Goal: Transaction & Acquisition: Obtain resource

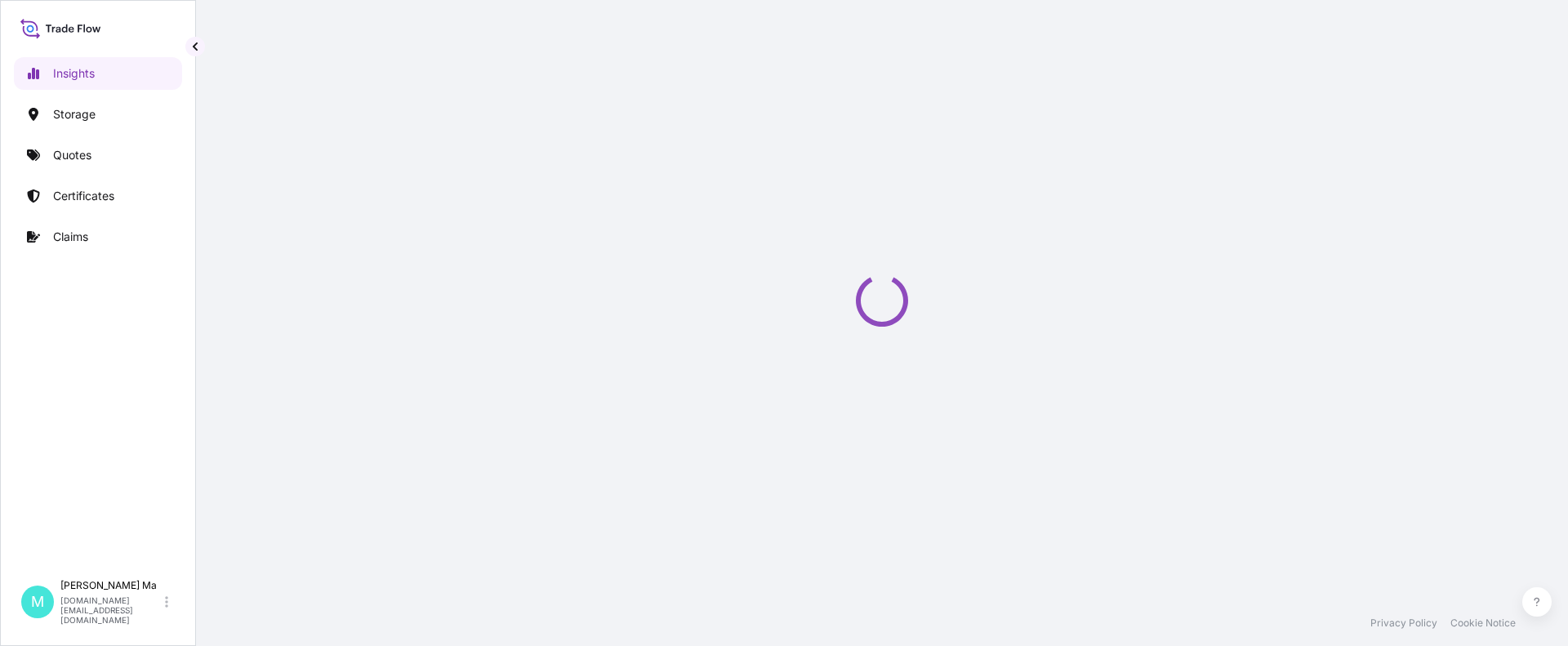
select select "2025"
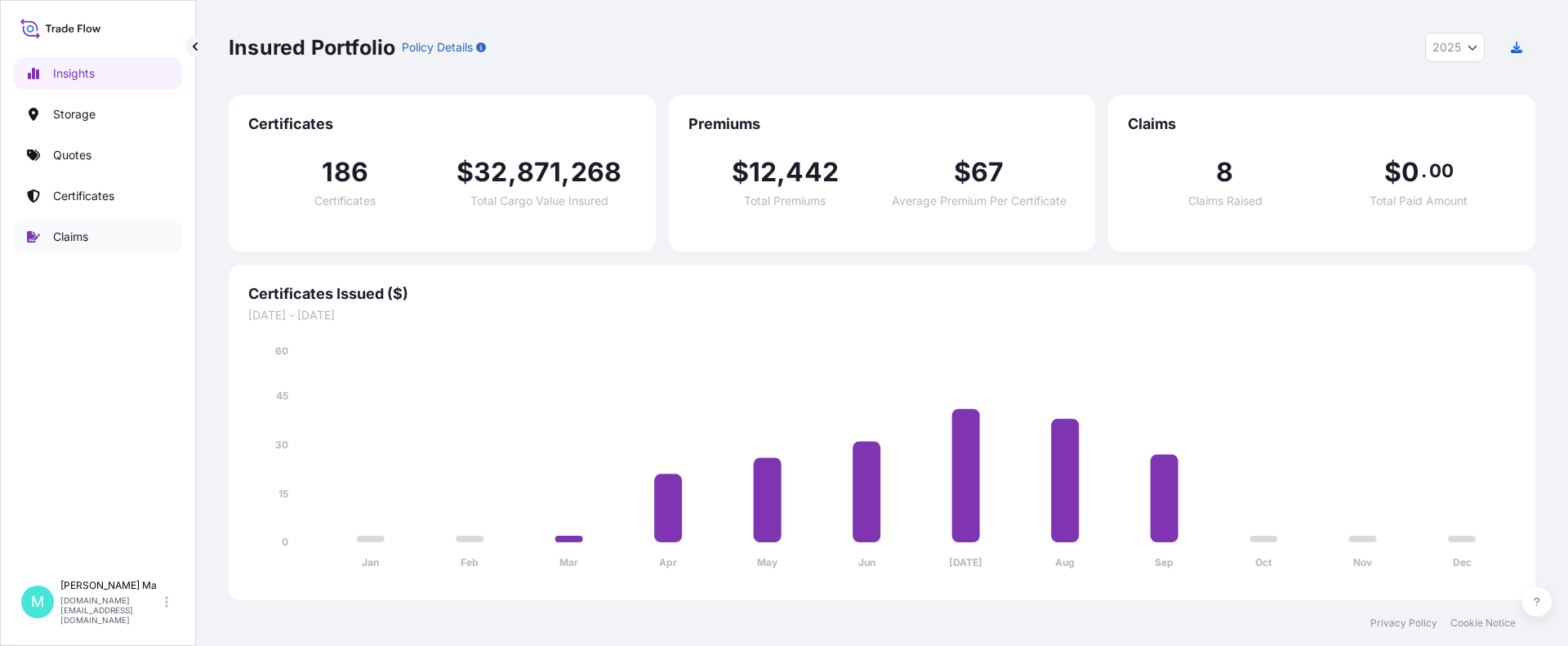
click at [108, 232] on link "Claims" at bounding box center [98, 237] width 169 height 32
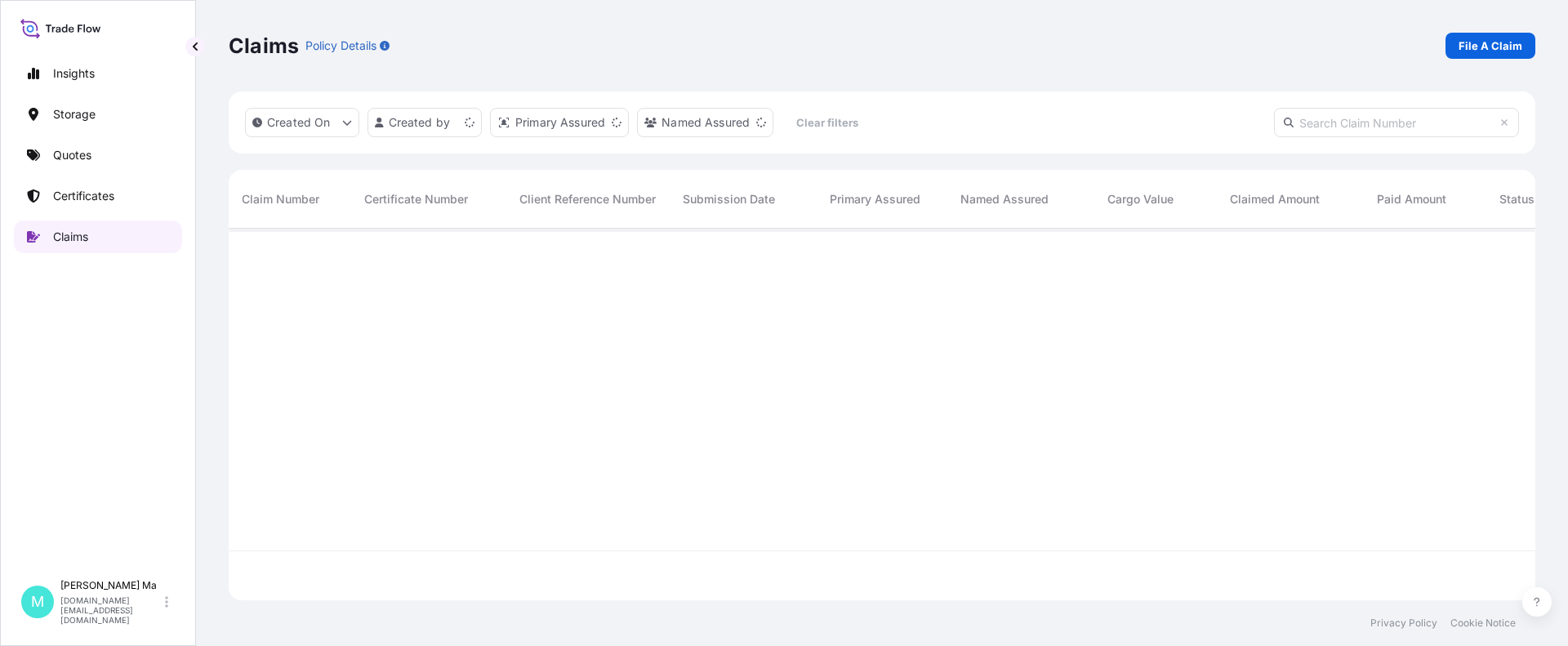
scroll to position [369, 1294]
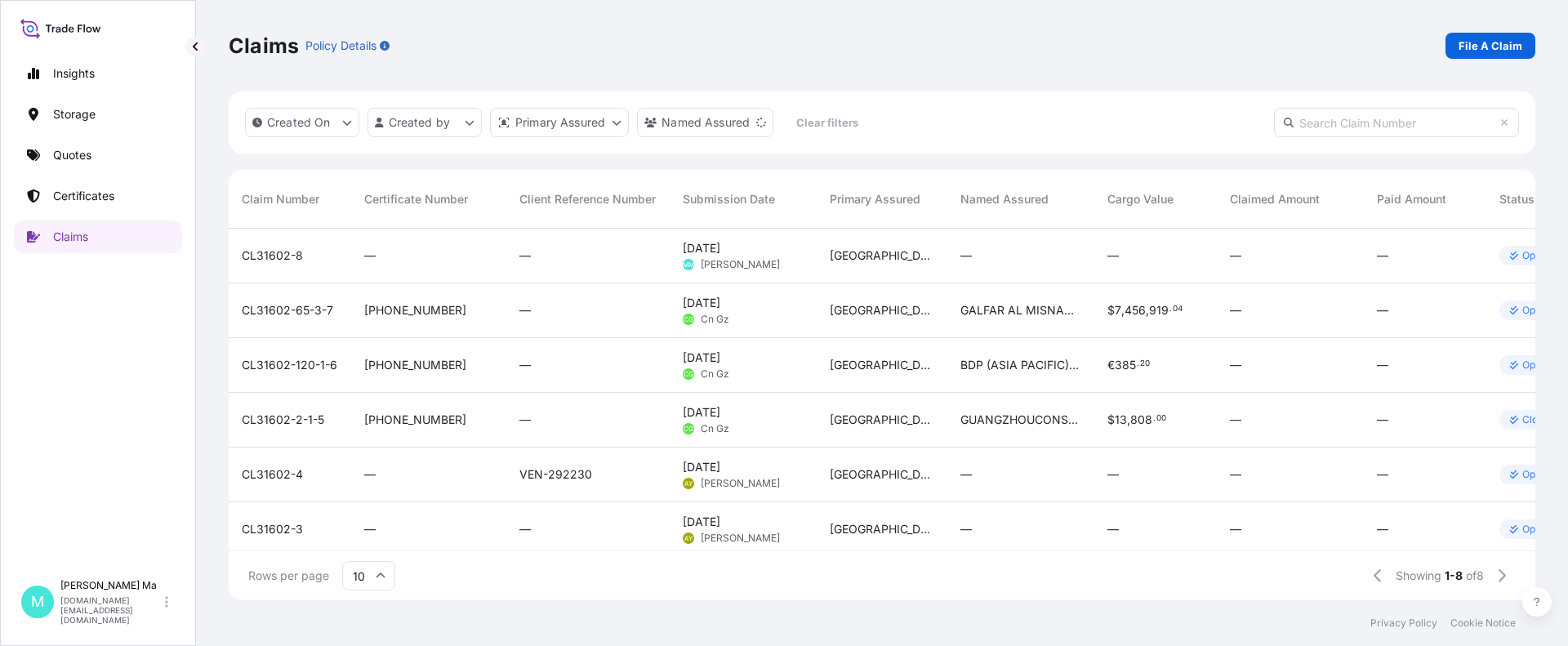
select select "2025"
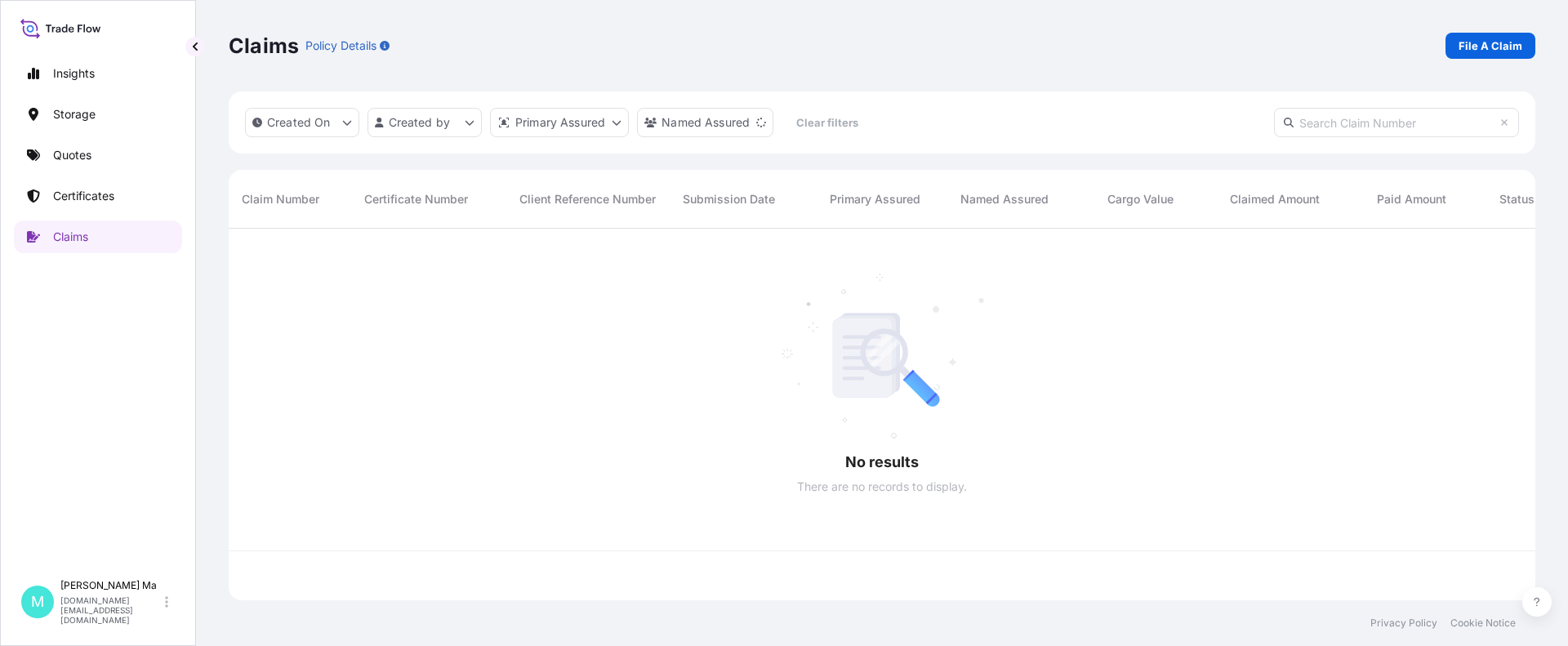
scroll to position [369, 1294]
click at [129, 155] on link "Quotes" at bounding box center [98, 154] width 169 height 32
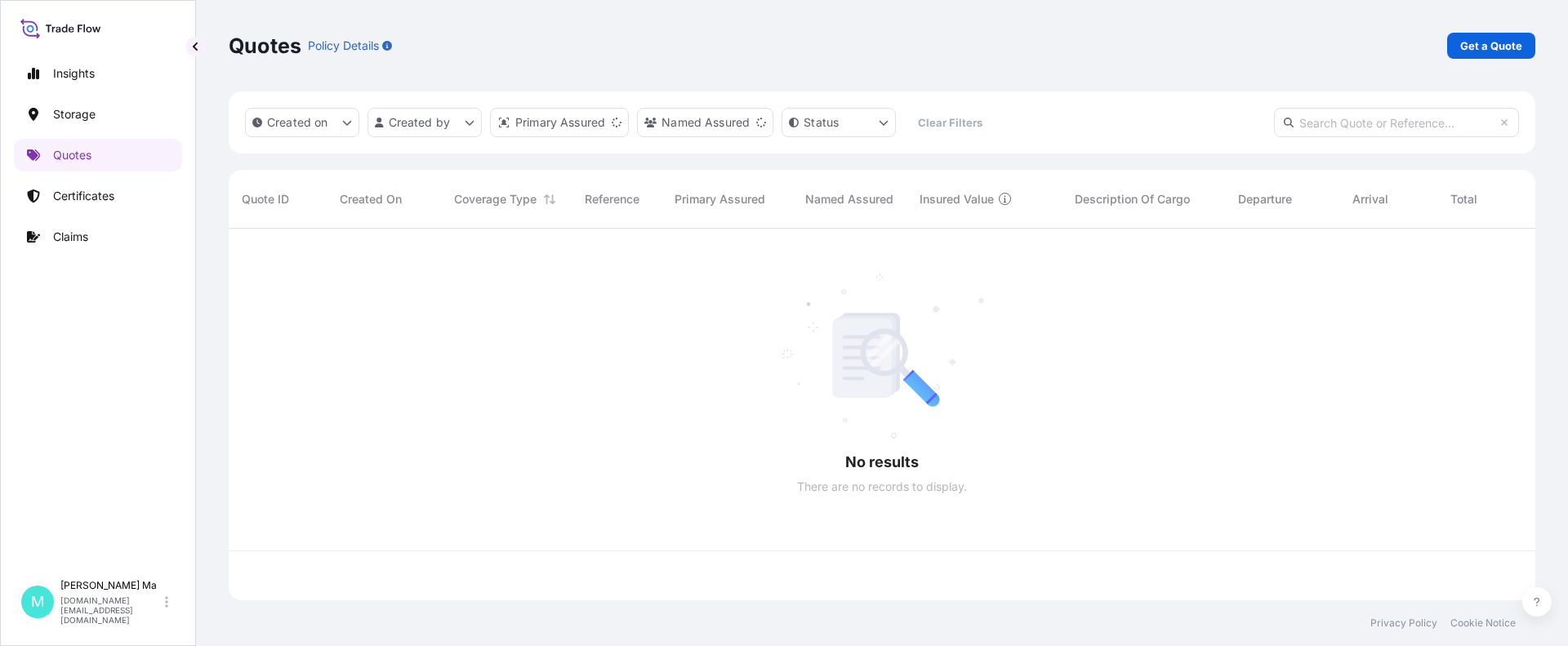
scroll to position [369, 1294]
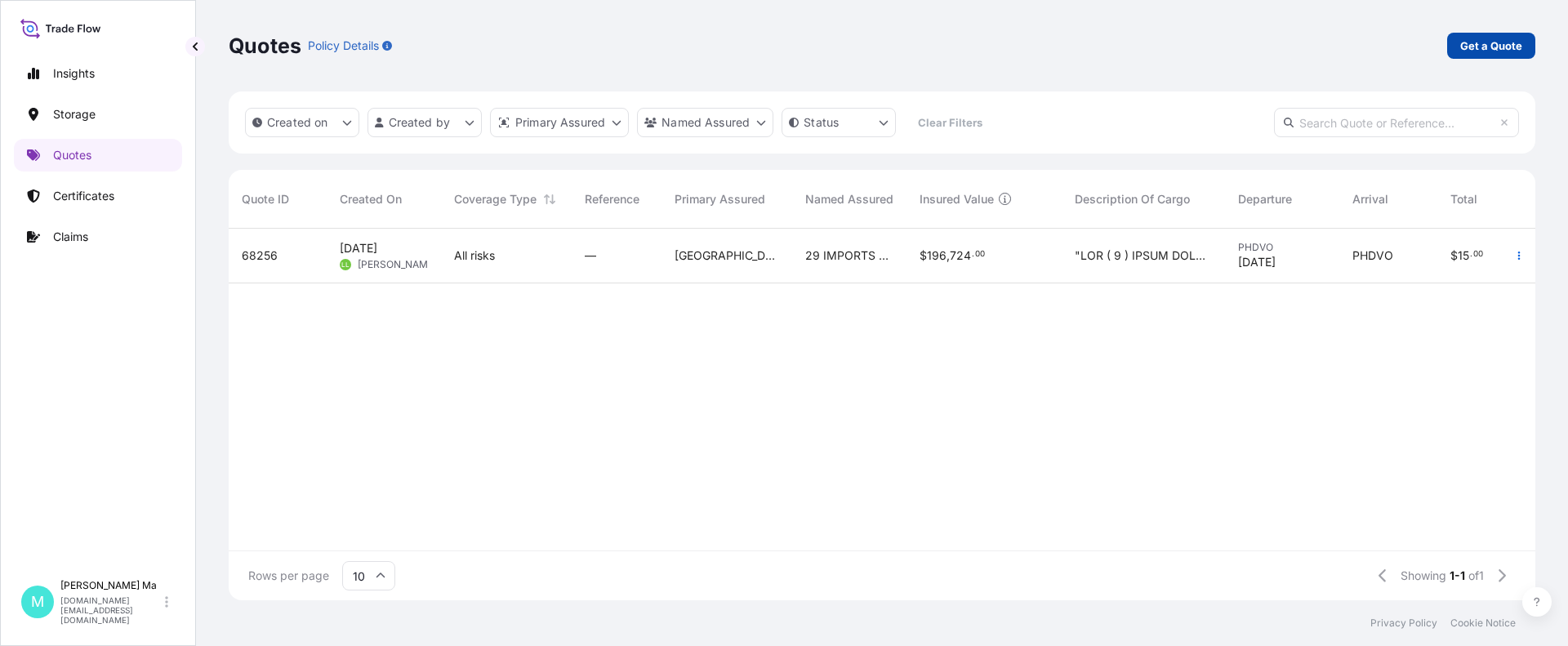
click at [1482, 46] on p "Get a Quote" at bounding box center [1491, 46] width 62 height 17
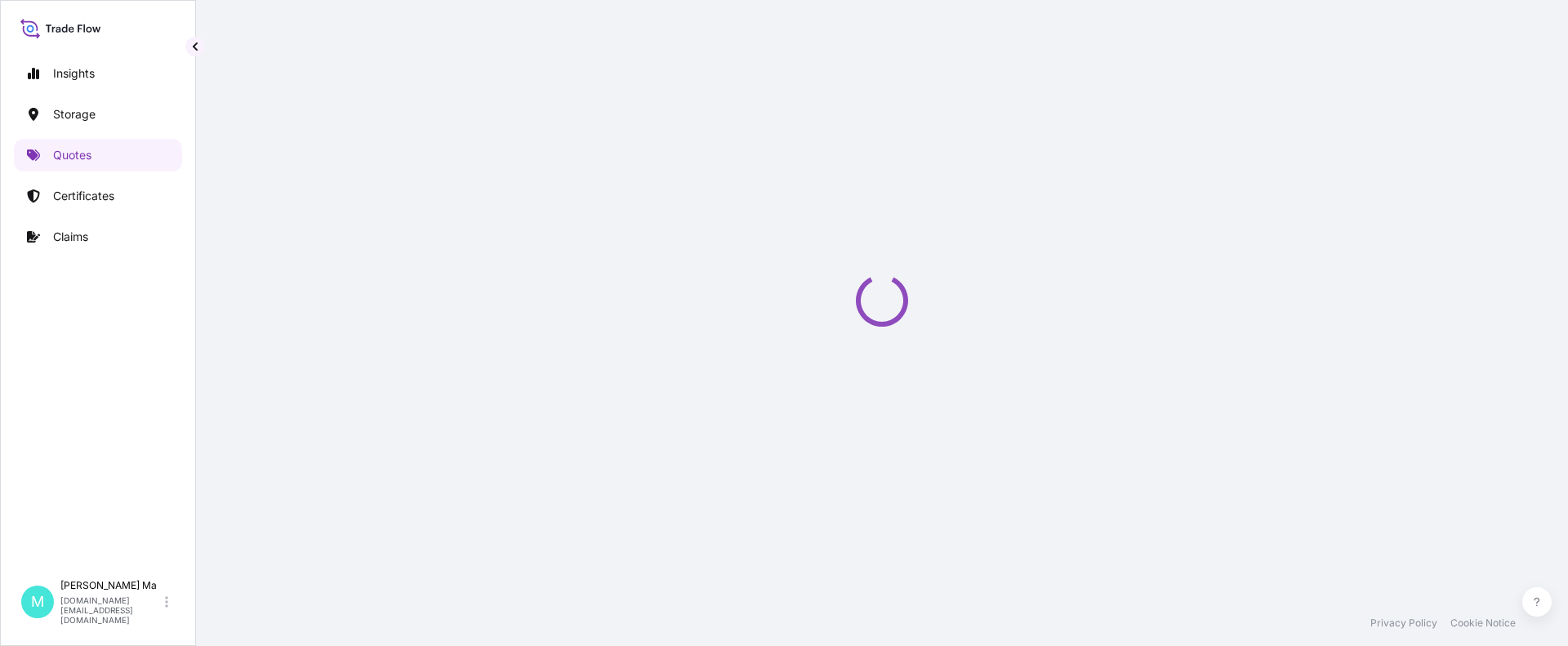
scroll to position [26, 0]
select select "Water"
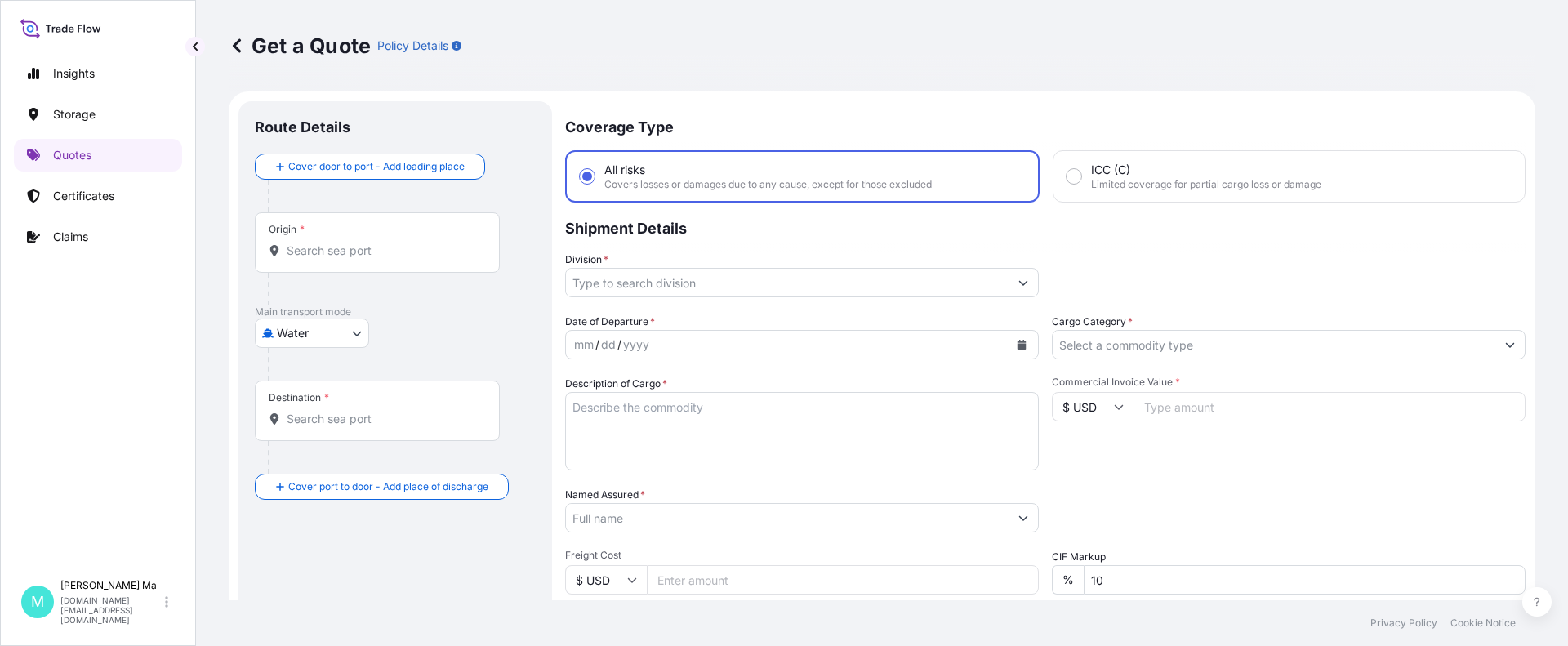
scroll to position [164, 0]
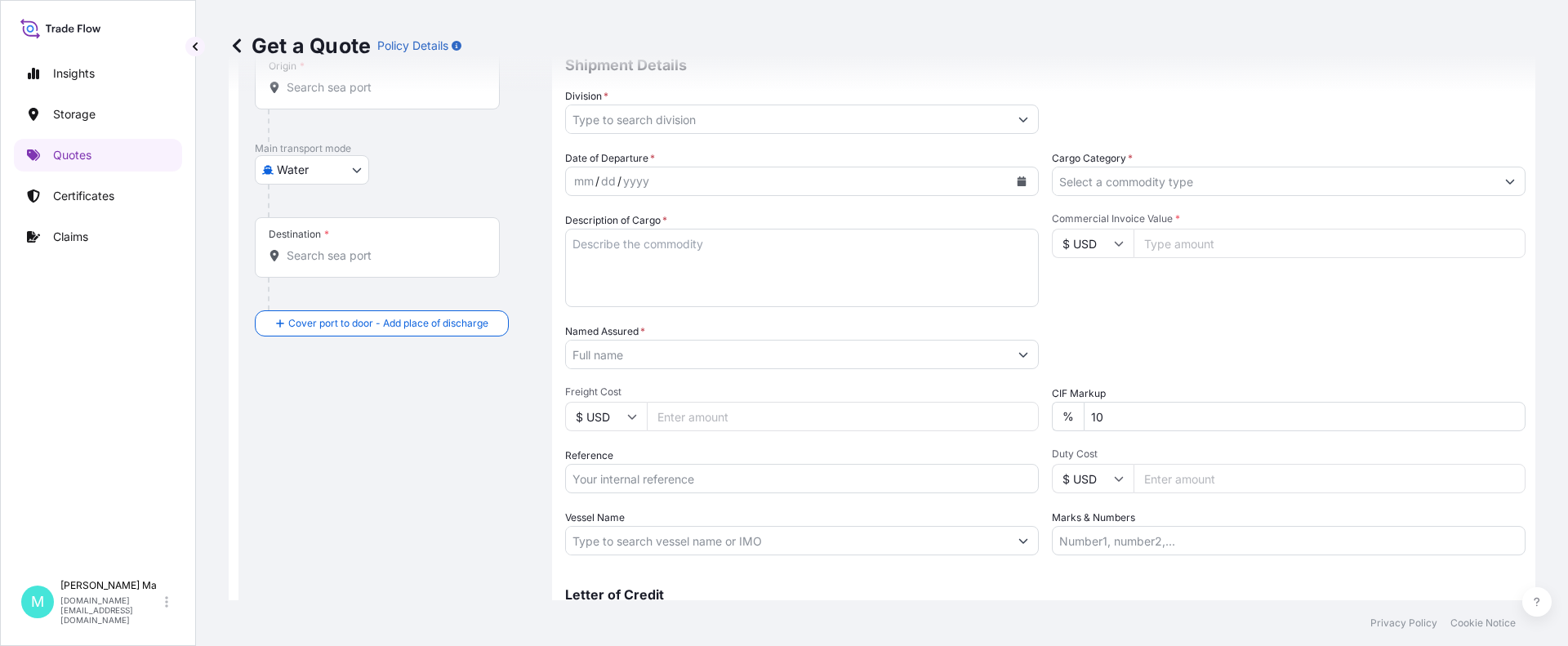
click at [1018, 355] on button "Show suggestions" at bounding box center [1023, 354] width 29 height 29
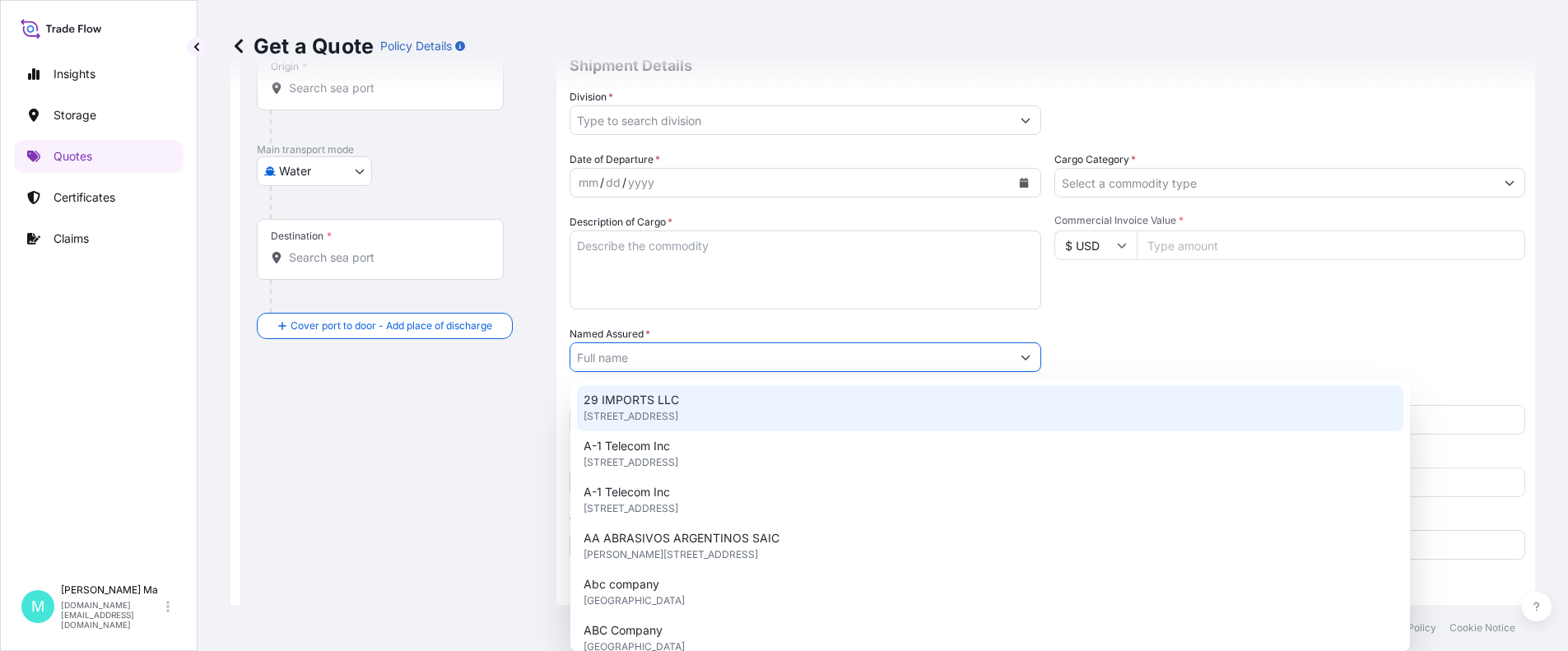
click at [1131, 344] on div "Packing Category Type to search a container mode Please select a primary mode o…" at bounding box center [1290, 349] width 472 height 46
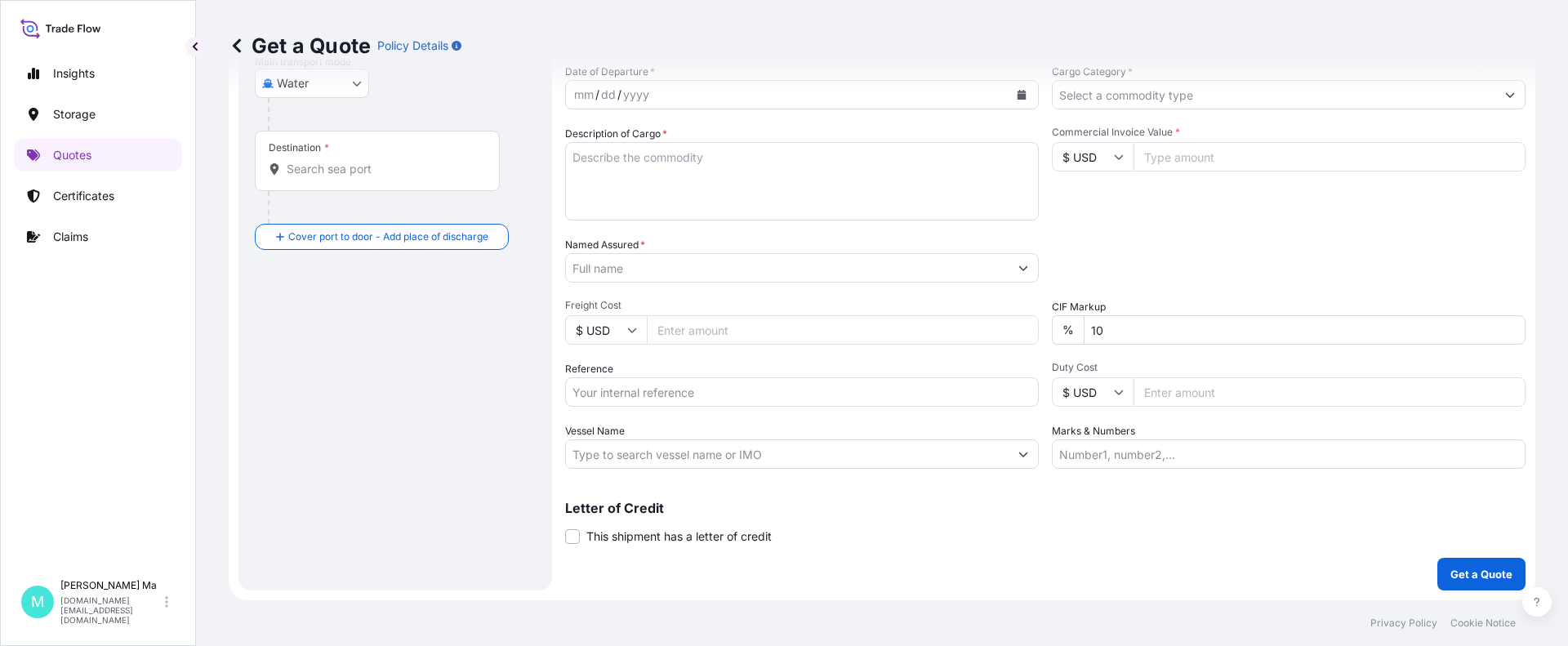
scroll to position [0, 0]
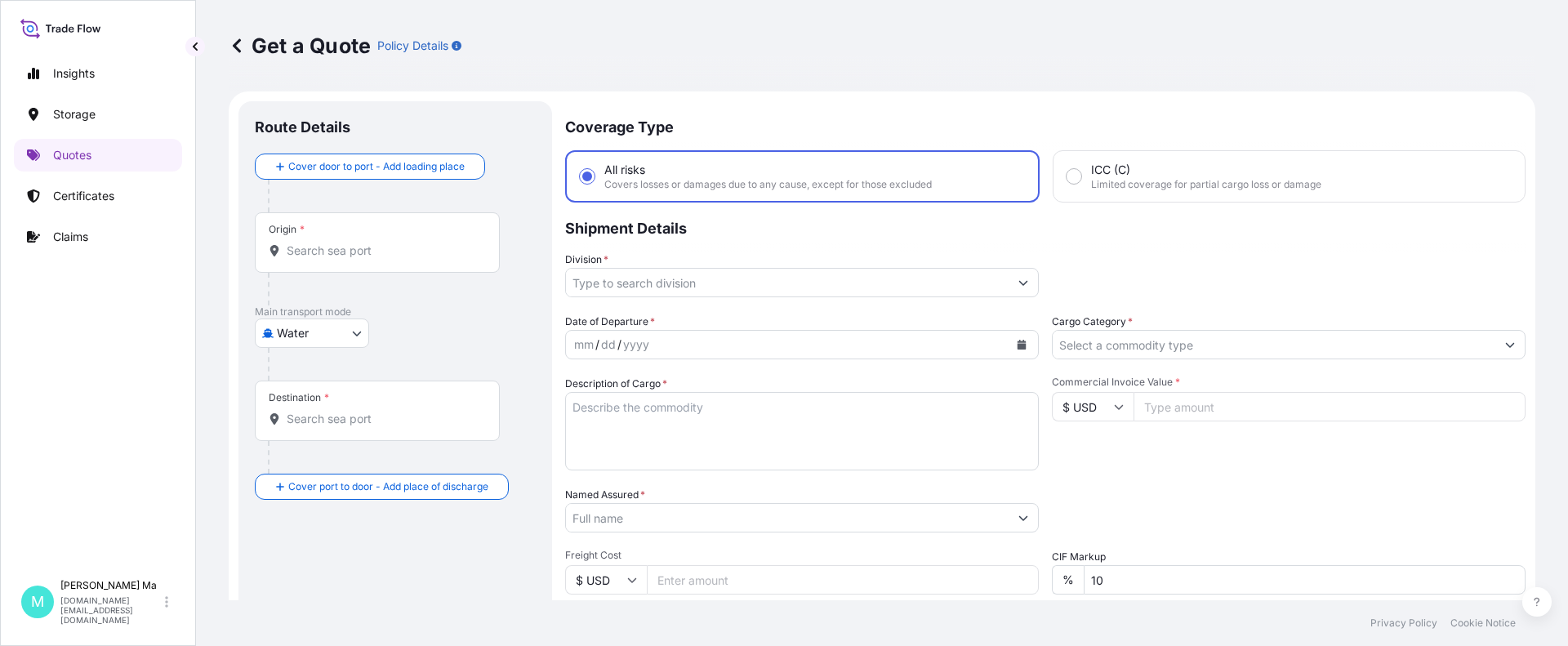
click at [238, 47] on icon at bounding box center [237, 46] width 17 height 17
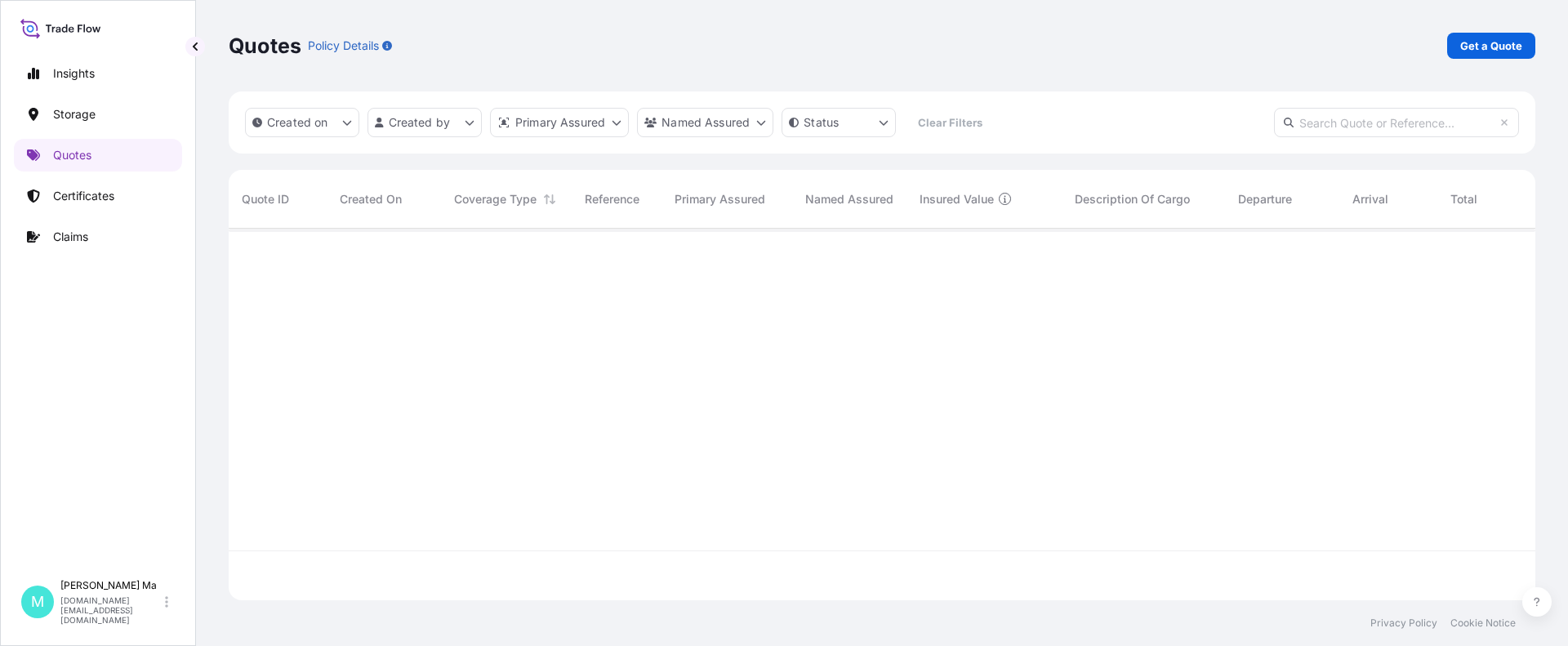
scroll to position [369, 1294]
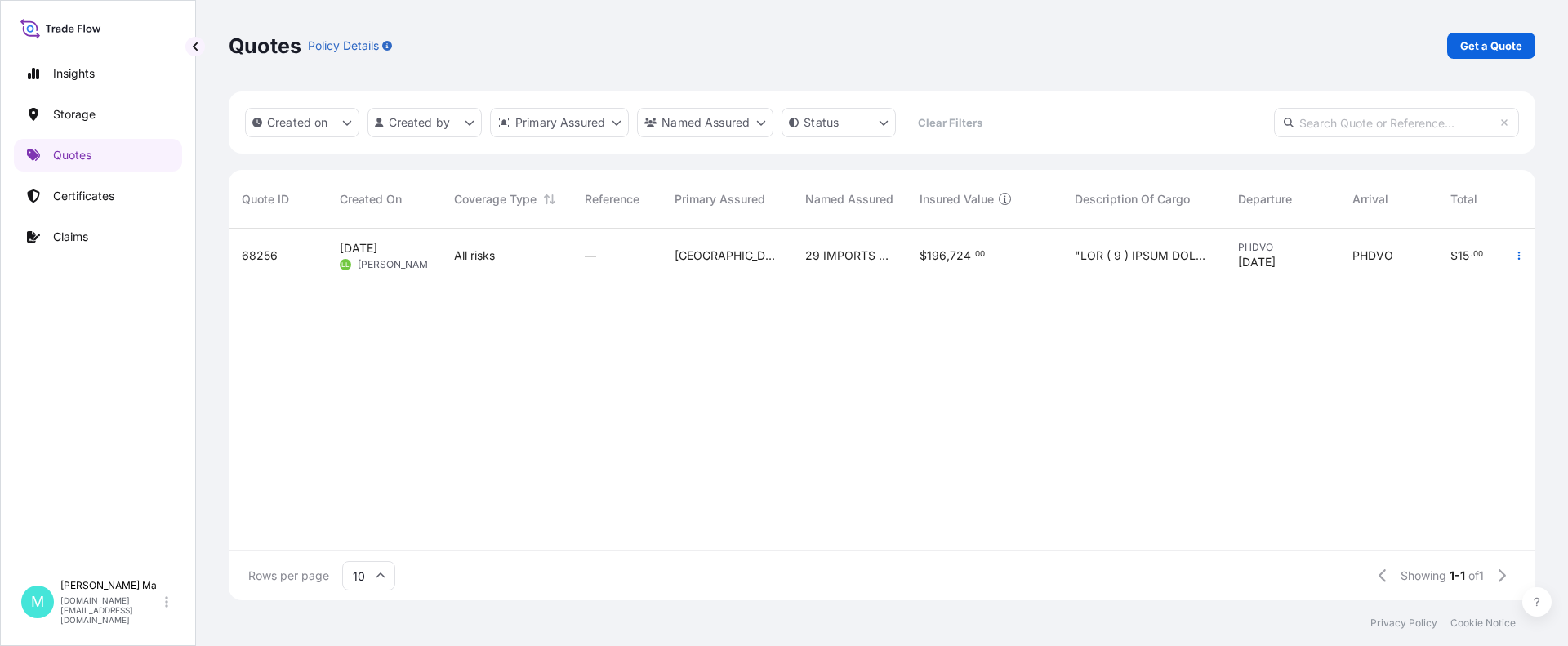
click at [447, 254] on div "All risks" at bounding box center [506, 256] width 130 height 55
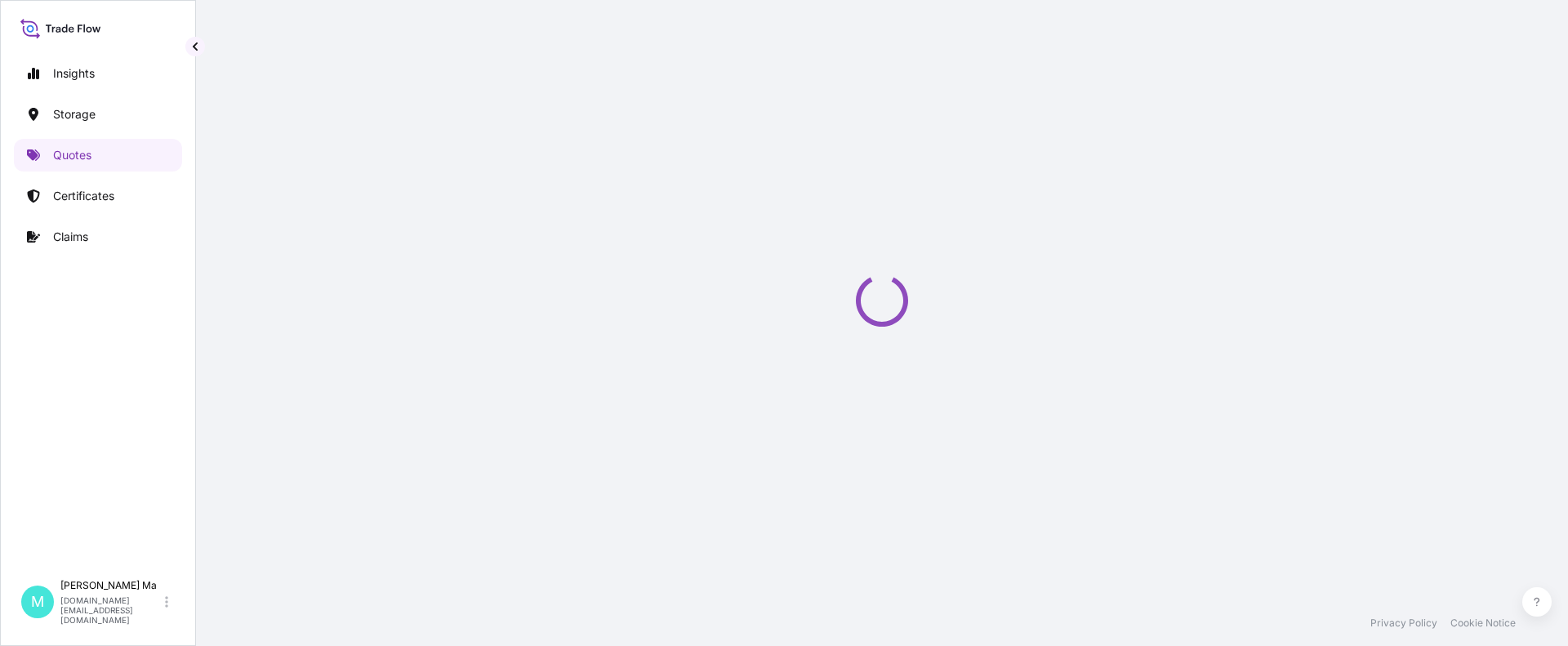
select select "Road / [GEOGRAPHIC_DATA]"
select select "Water"
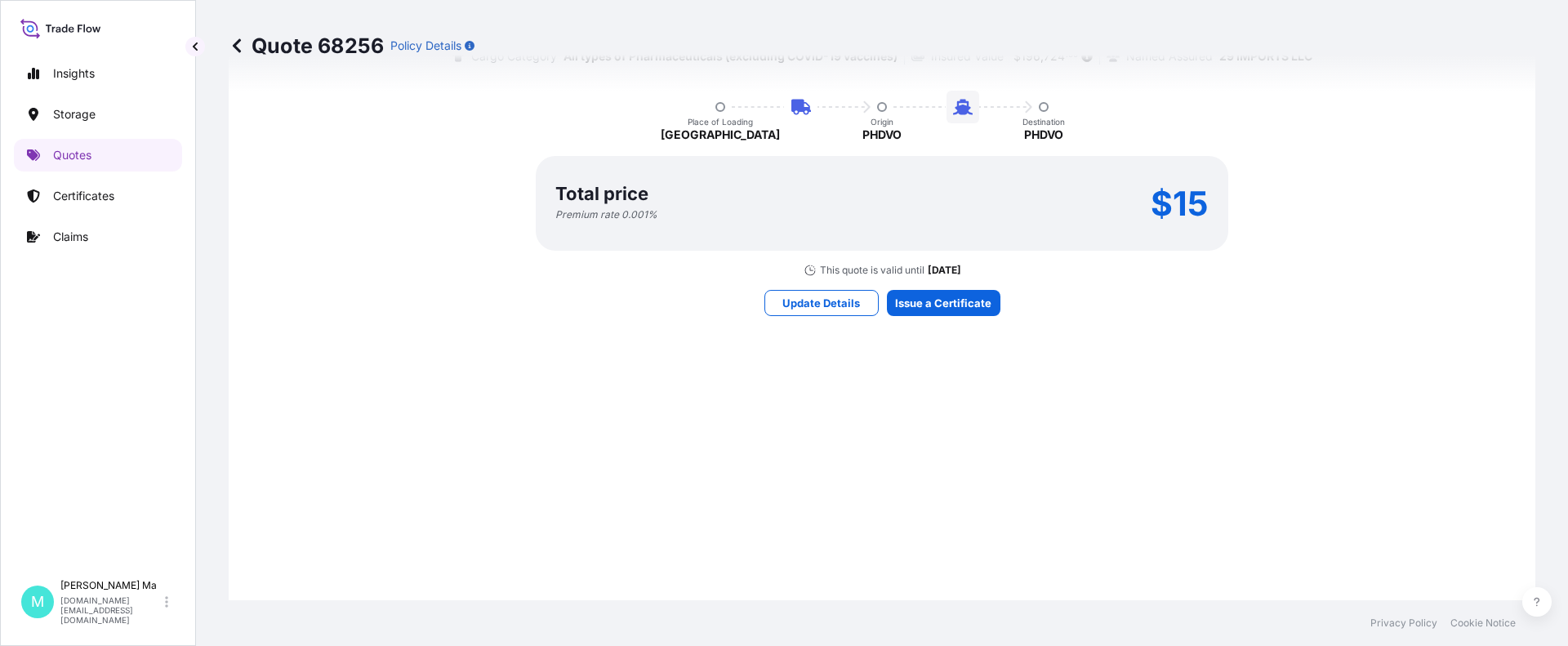
scroll to position [1193, 0]
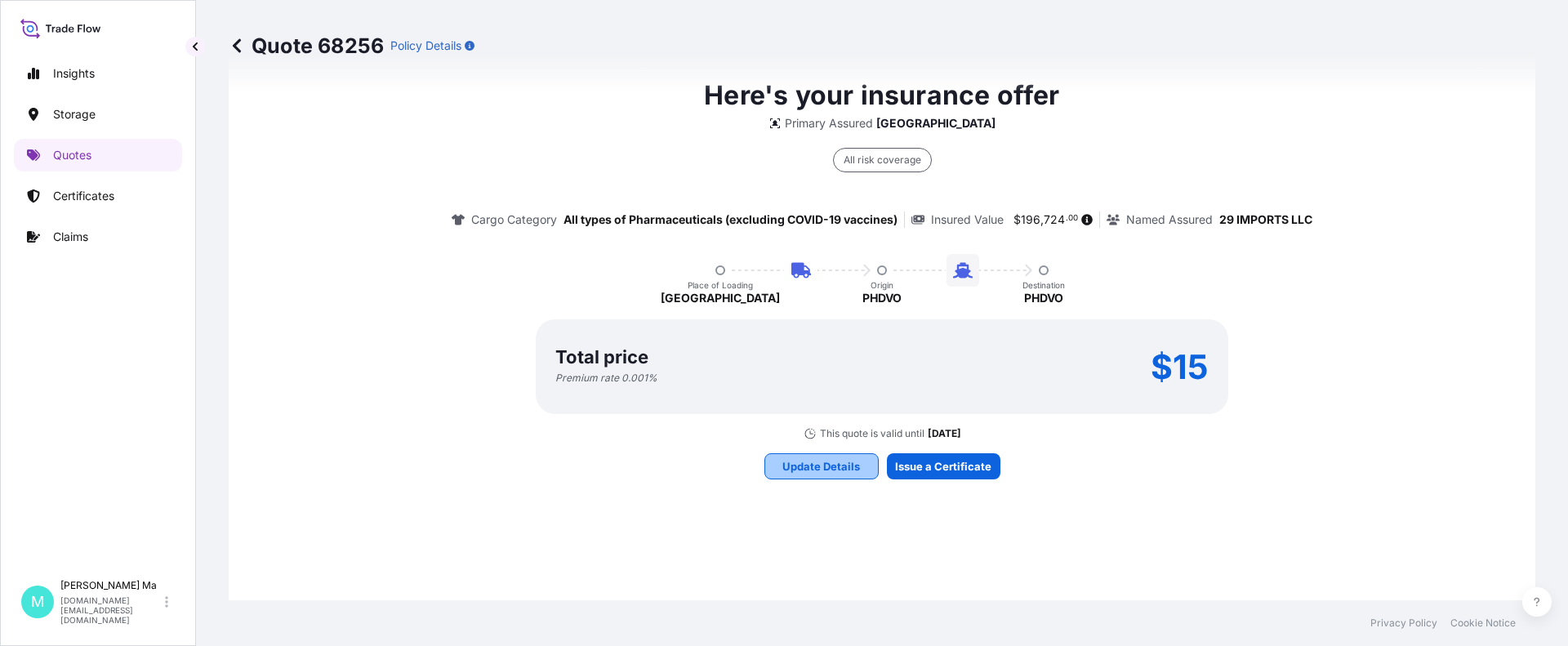
click at [841, 468] on p "Update Details" at bounding box center [820, 467] width 77 height 17
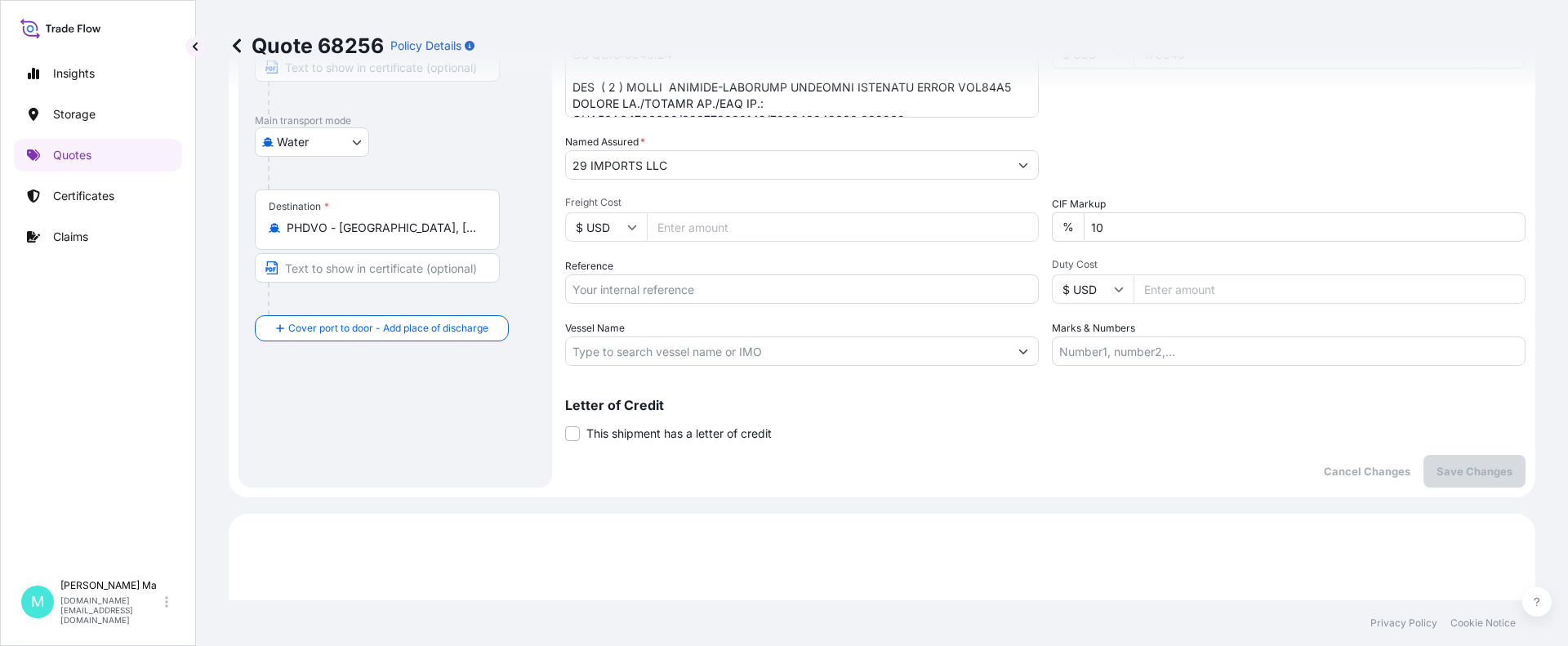
scroll to position [272, 0]
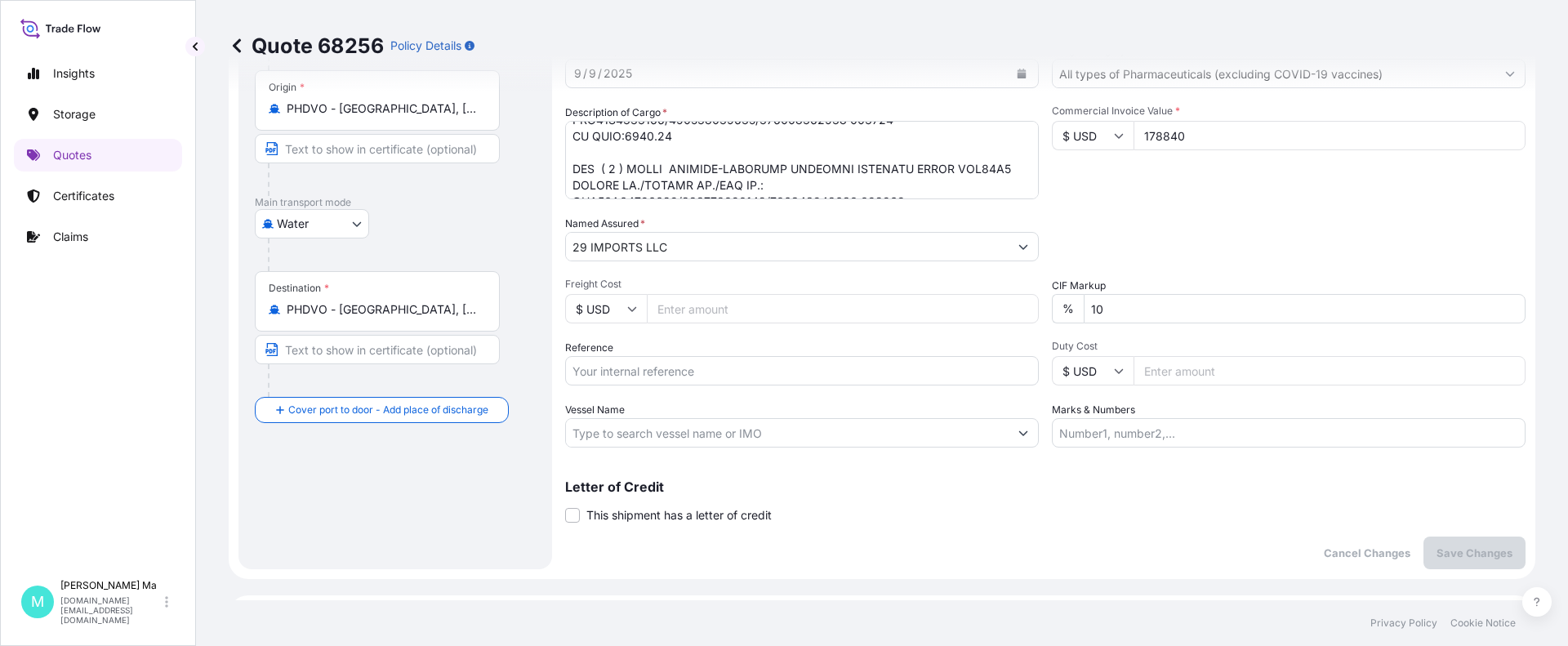
click at [1018, 246] on icon "Show suggestions" at bounding box center [1023, 247] width 10 height 10
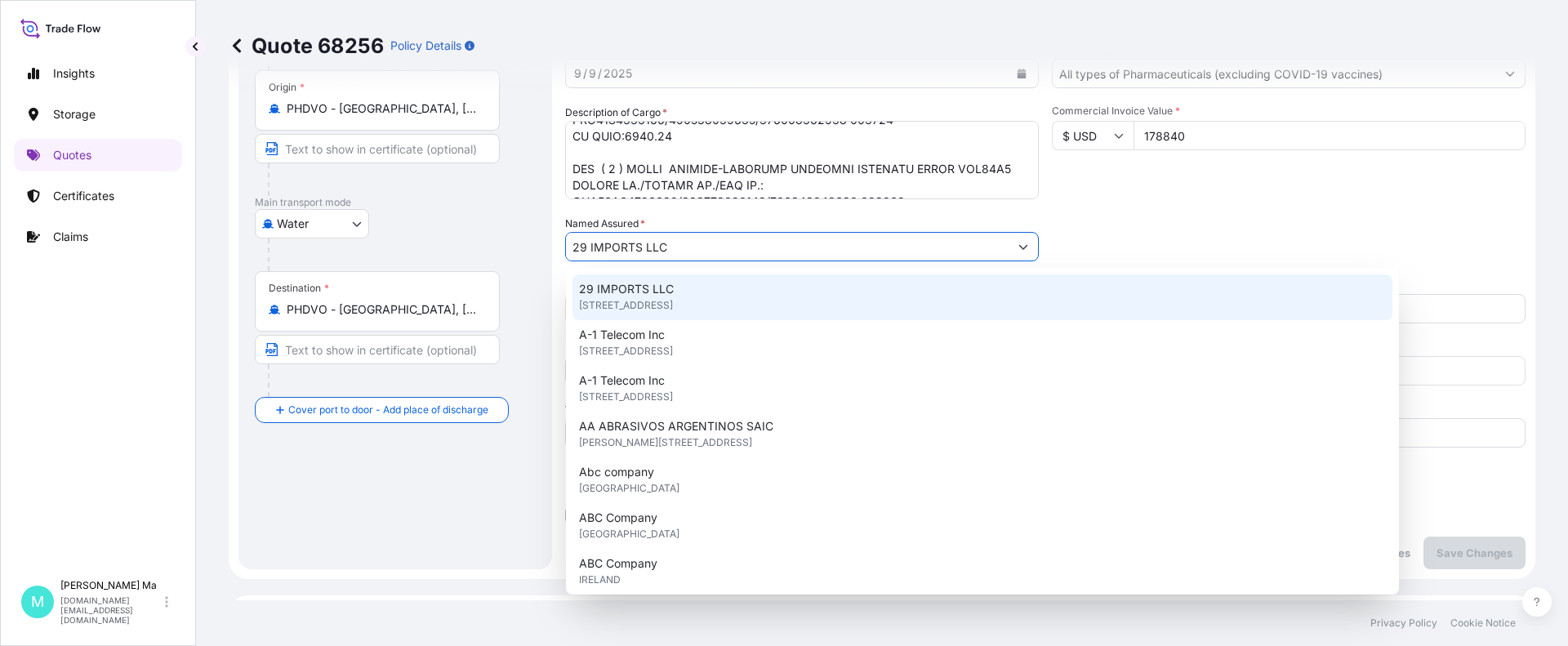
click at [1212, 262] on div "Date of Departure * [DATE] Cargo Category * All types of Pharmaceuticals (exclu…" at bounding box center [1045, 245] width 960 height 405
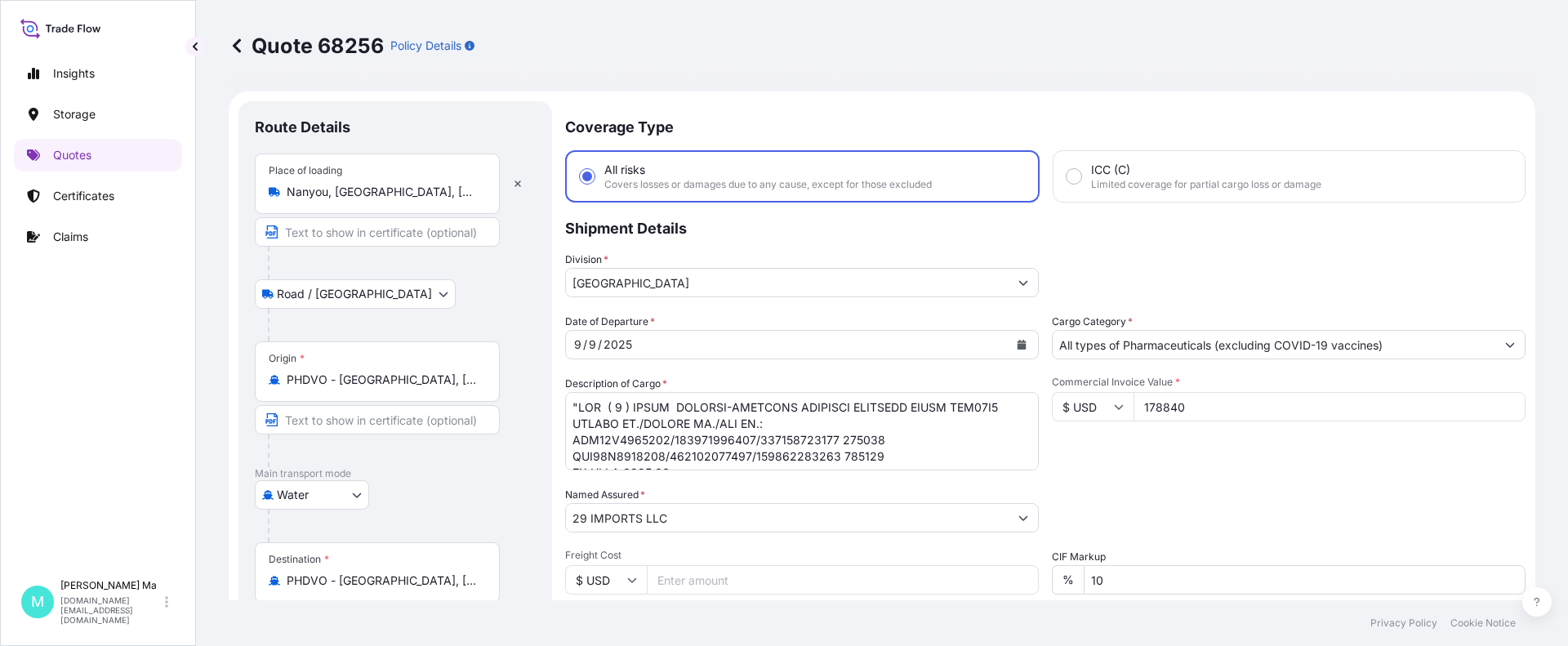
scroll to position [81, 0]
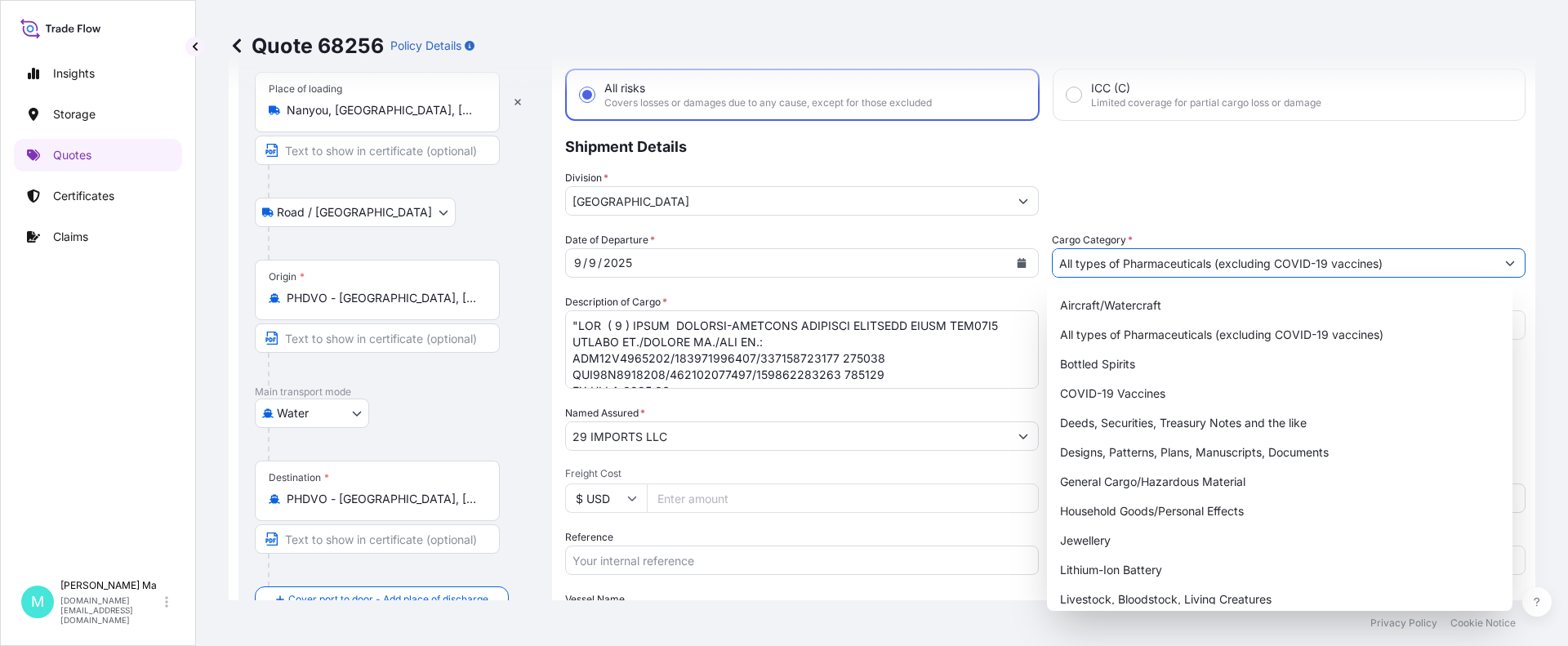
click at [1502, 264] on button "Show suggestions" at bounding box center [1509, 262] width 29 height 29
click at [1360, 189] on div "Division * [GEOGRAPHIC_DATA]" at bounding box center [1045, 193] width 960 height 46
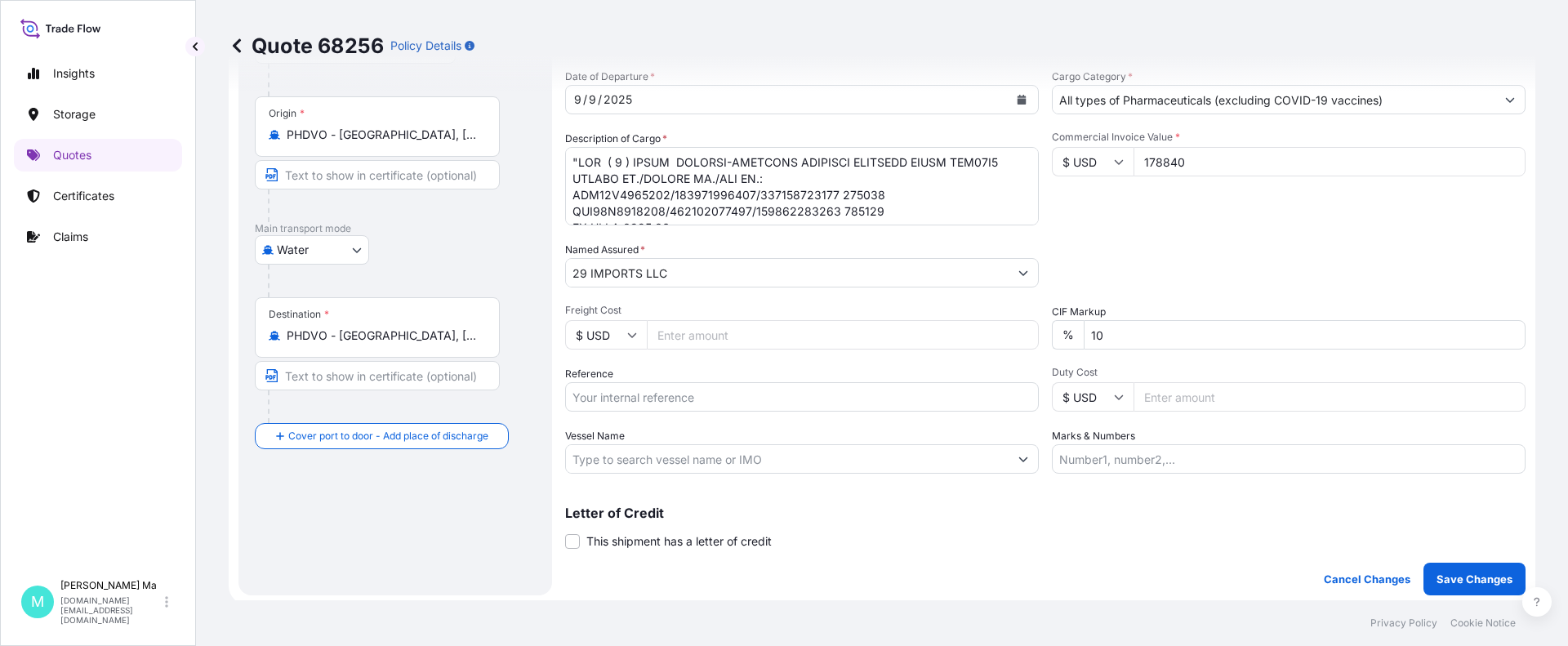
scroll to position [490, 0]
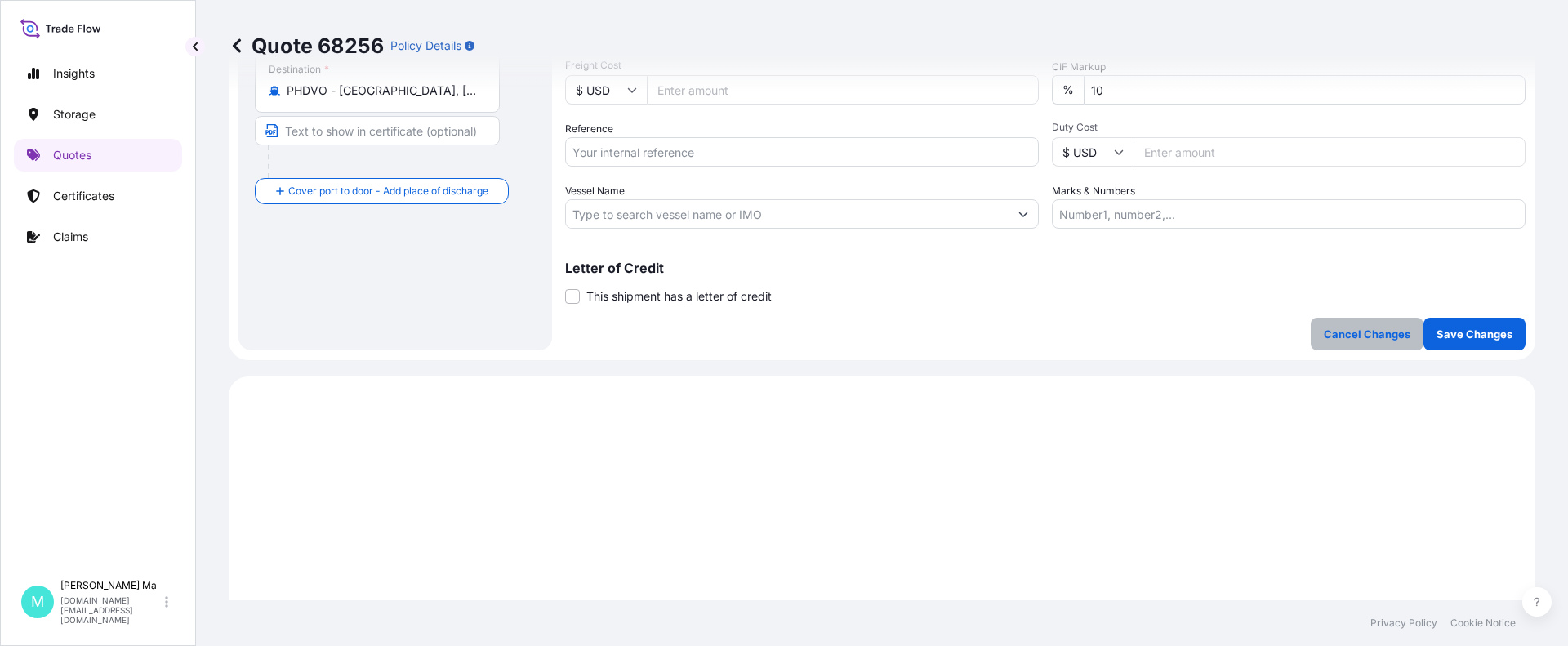
click at [1350, 336] on p "Cancel Changes" at bounding box center [1367, 334] width 86 height 17
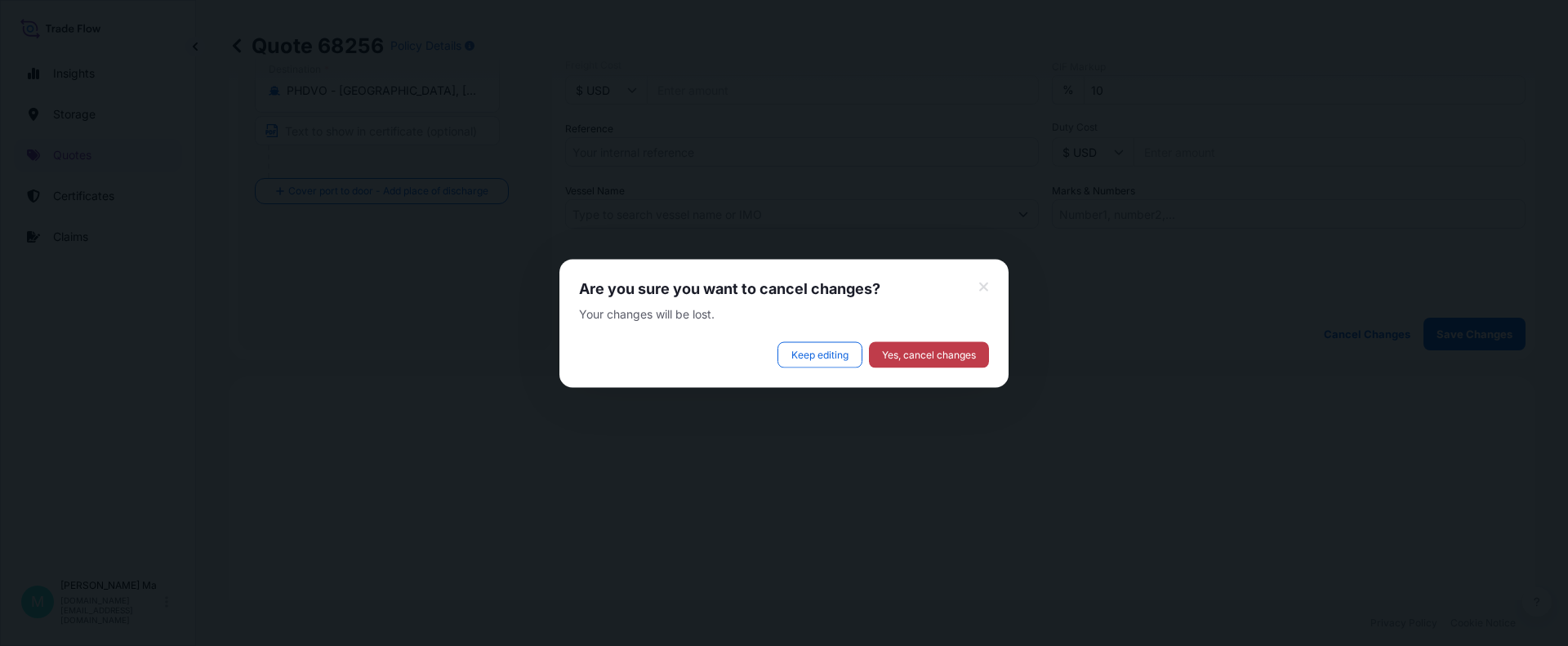
select select "Road / [GEOGRAPHIC_DATA]"
select select "Water"
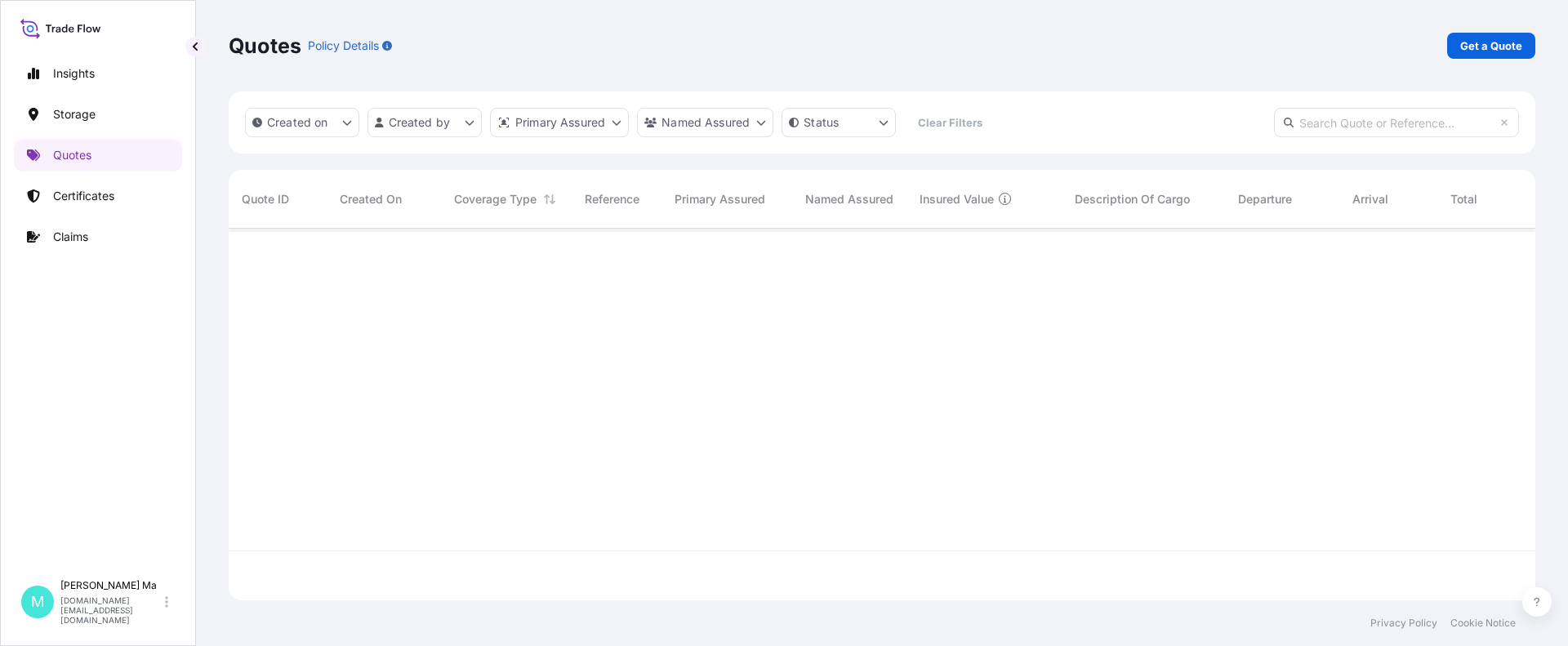
scroll to position [369, 1294]
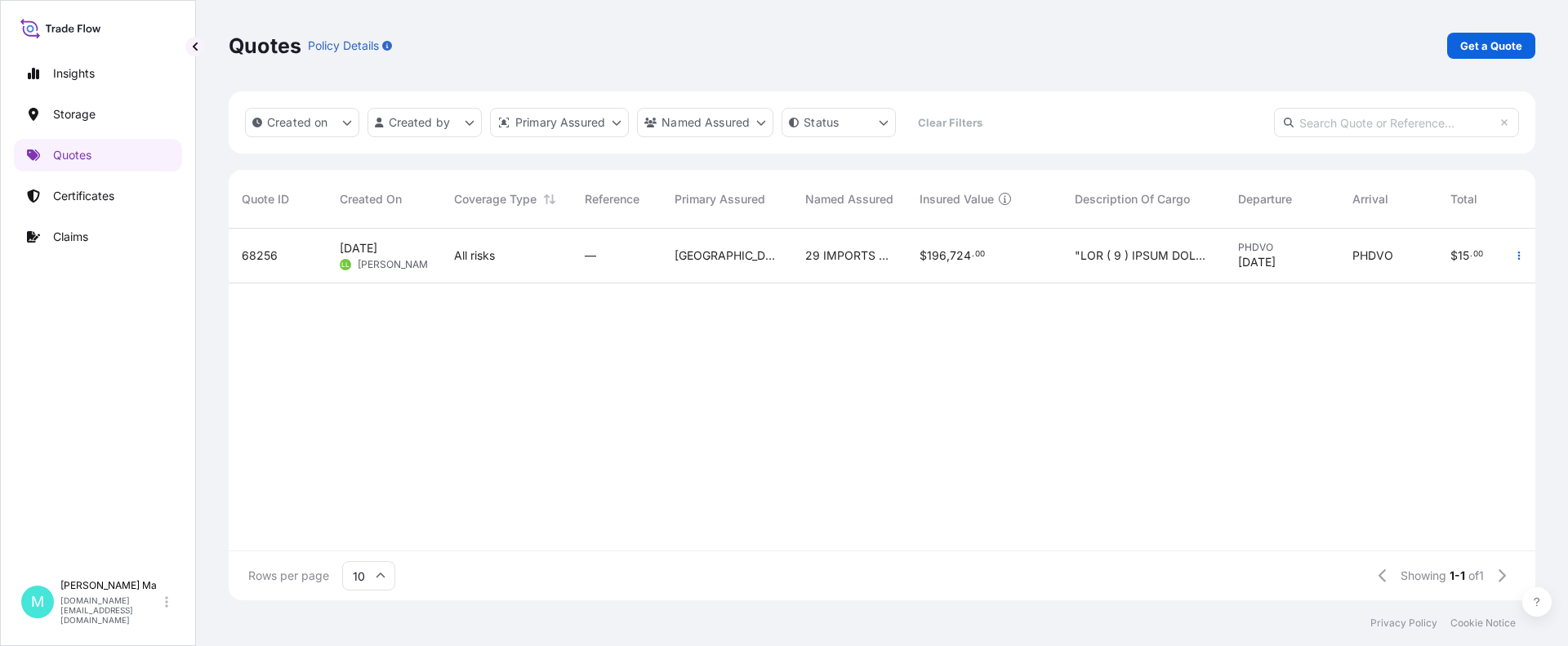
select select "Water"
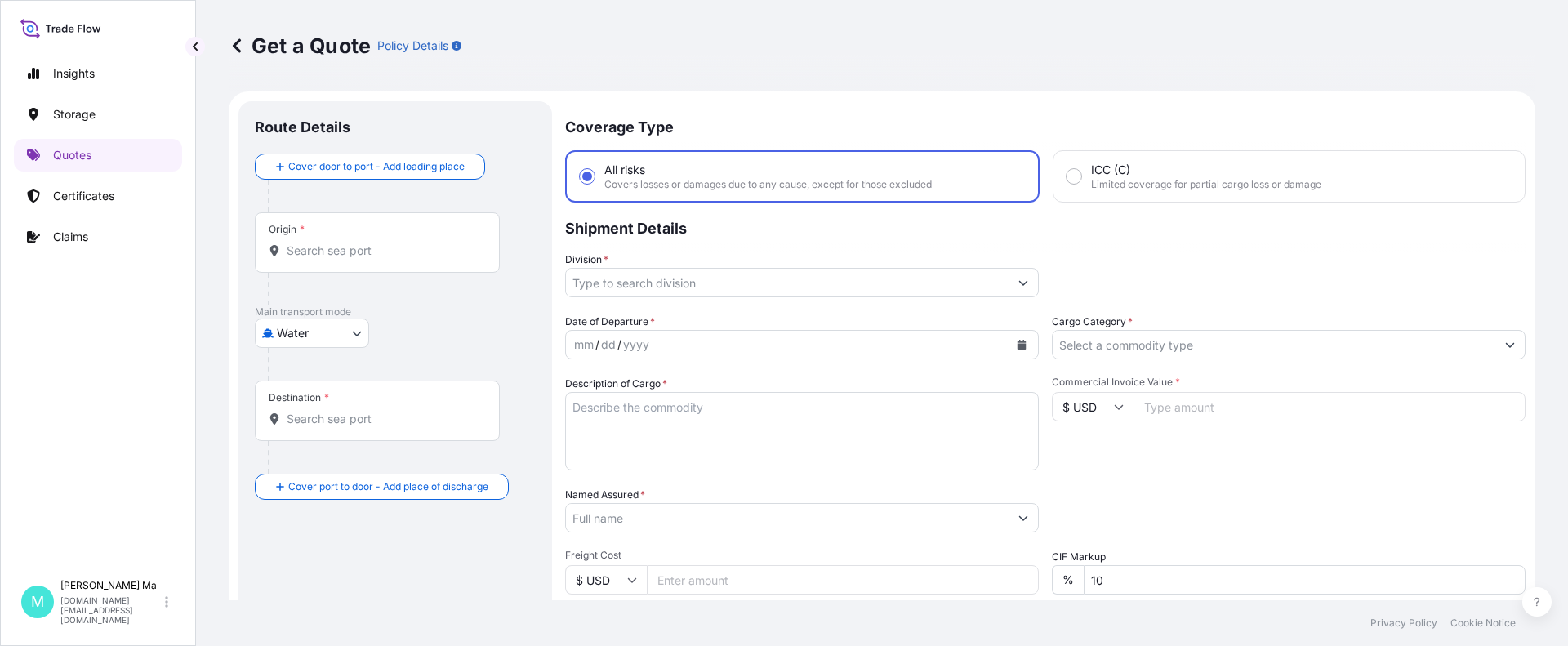
scroll to position [26, 0]
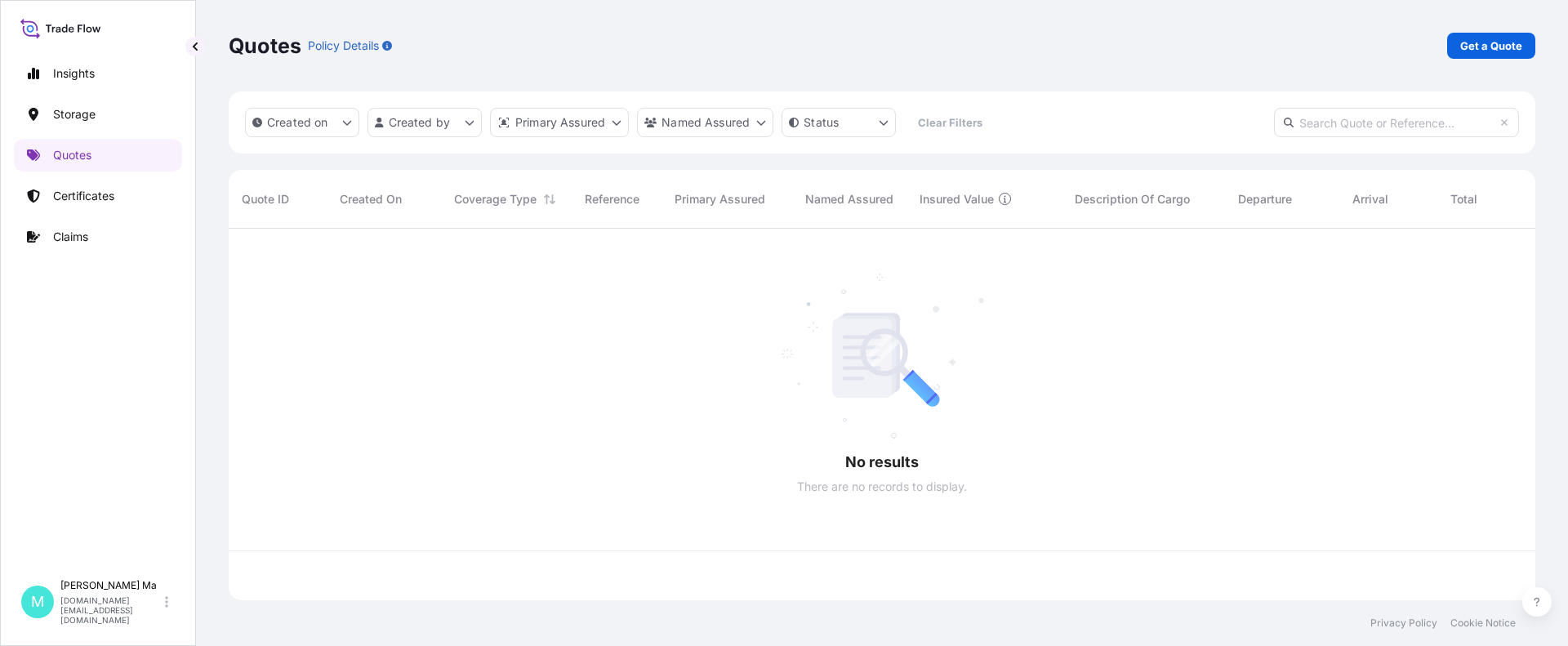
scroll to position [369, 1294]
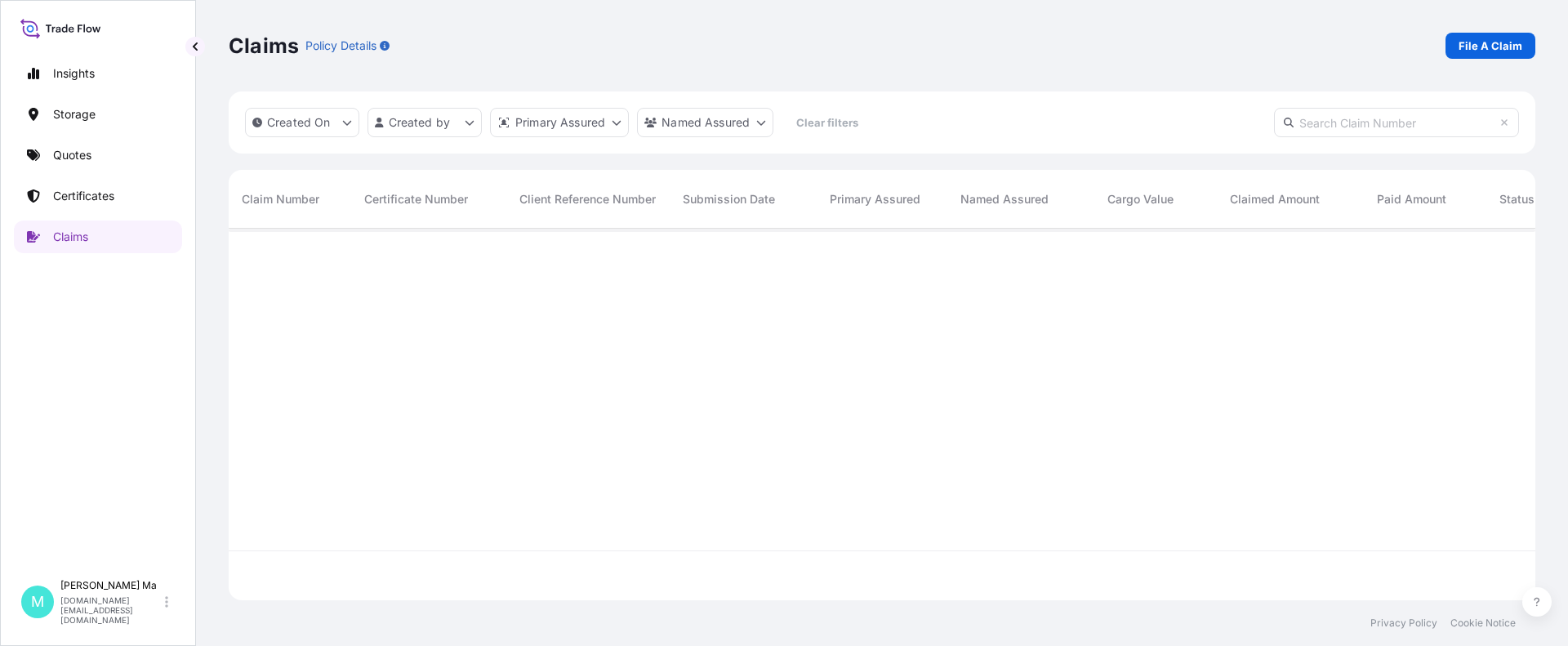
scroll to position [369, 1294]
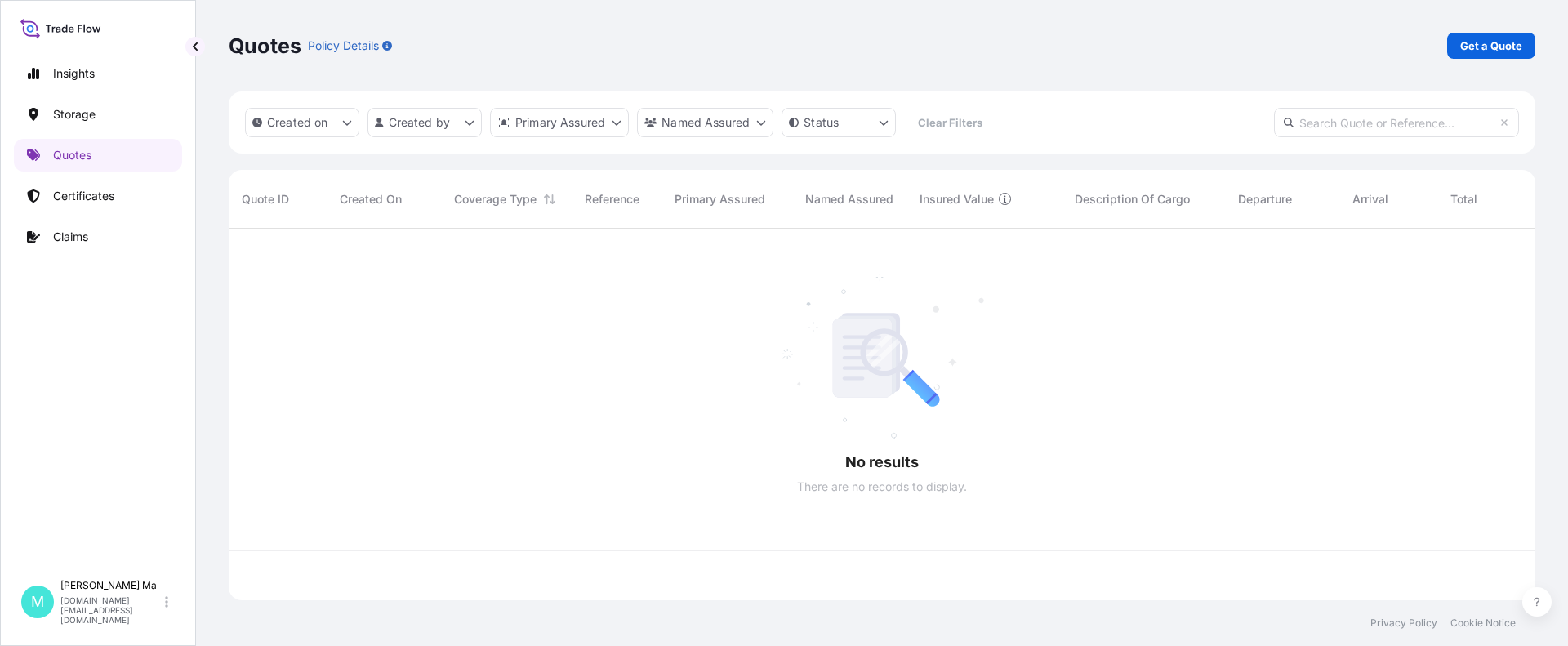
scroll to position [369, 1294]
select select "Water"
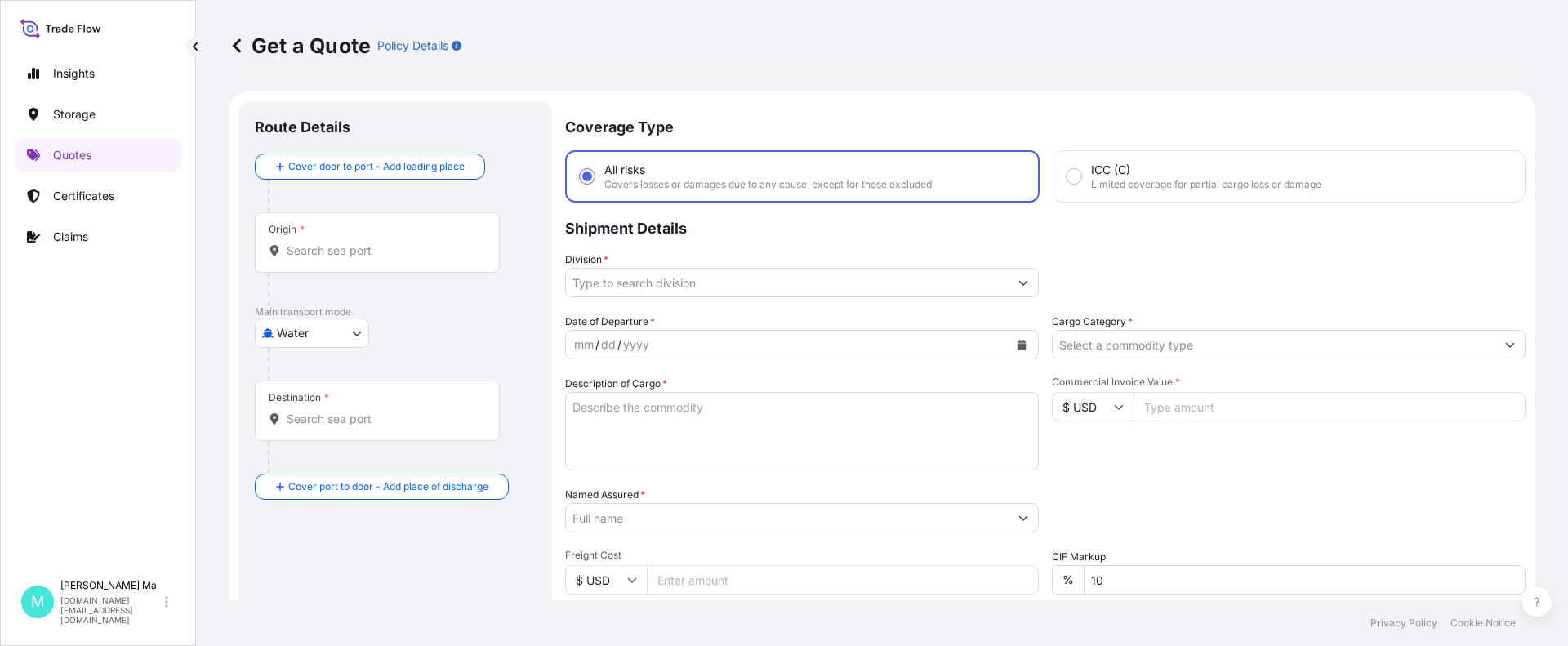
scroll to position [26, 0]
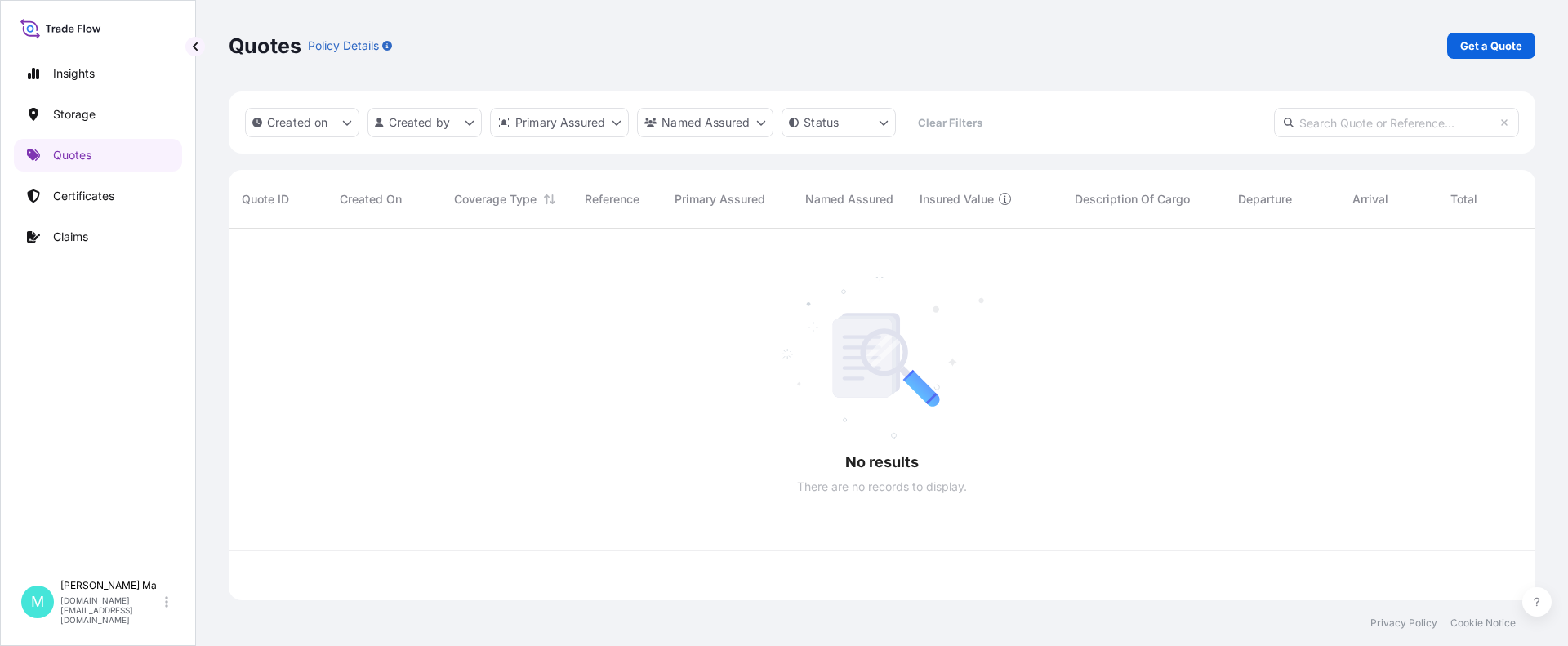
scroll to position [369, 1294]
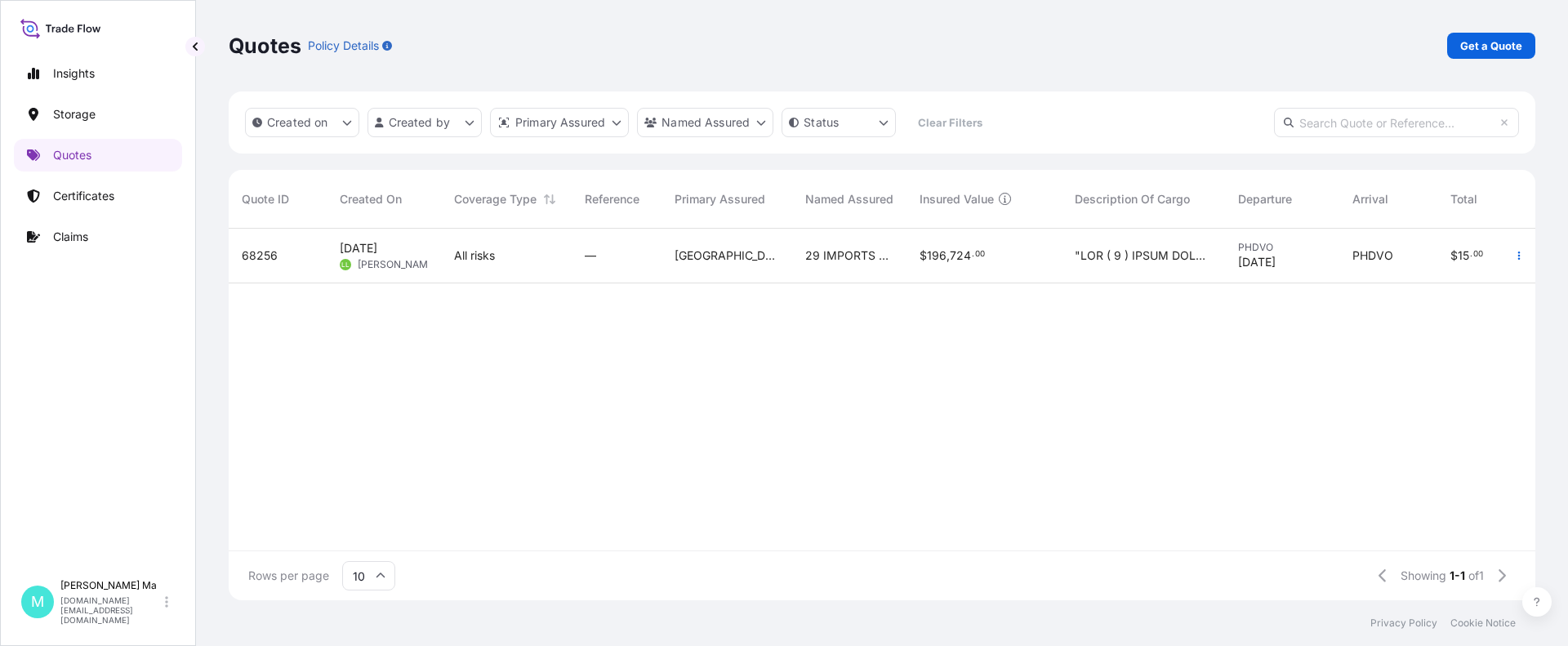
select select "Road / [GEOGRAPHIC_DATA]"
select select "Water"
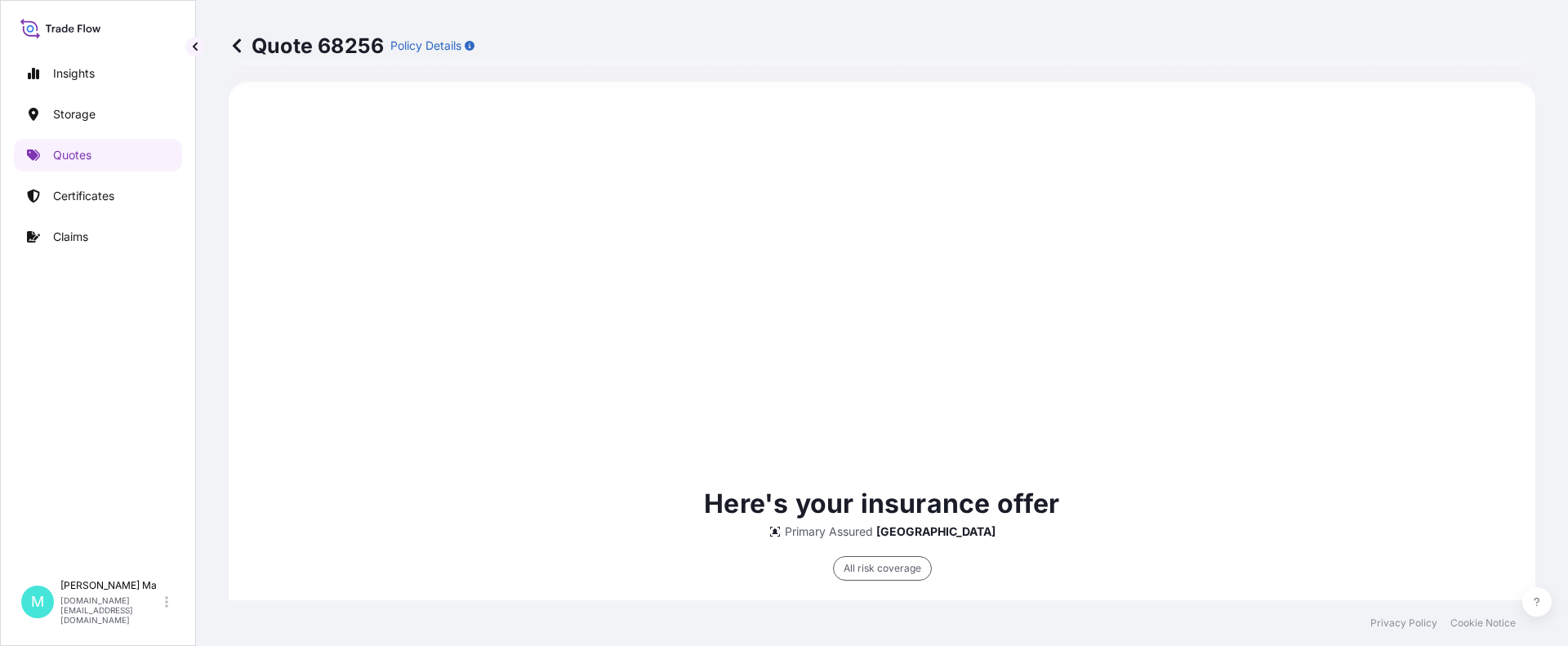
scroll to position [1030, 0]
